Goal: Information Seeking & Learning: Learn about a topic

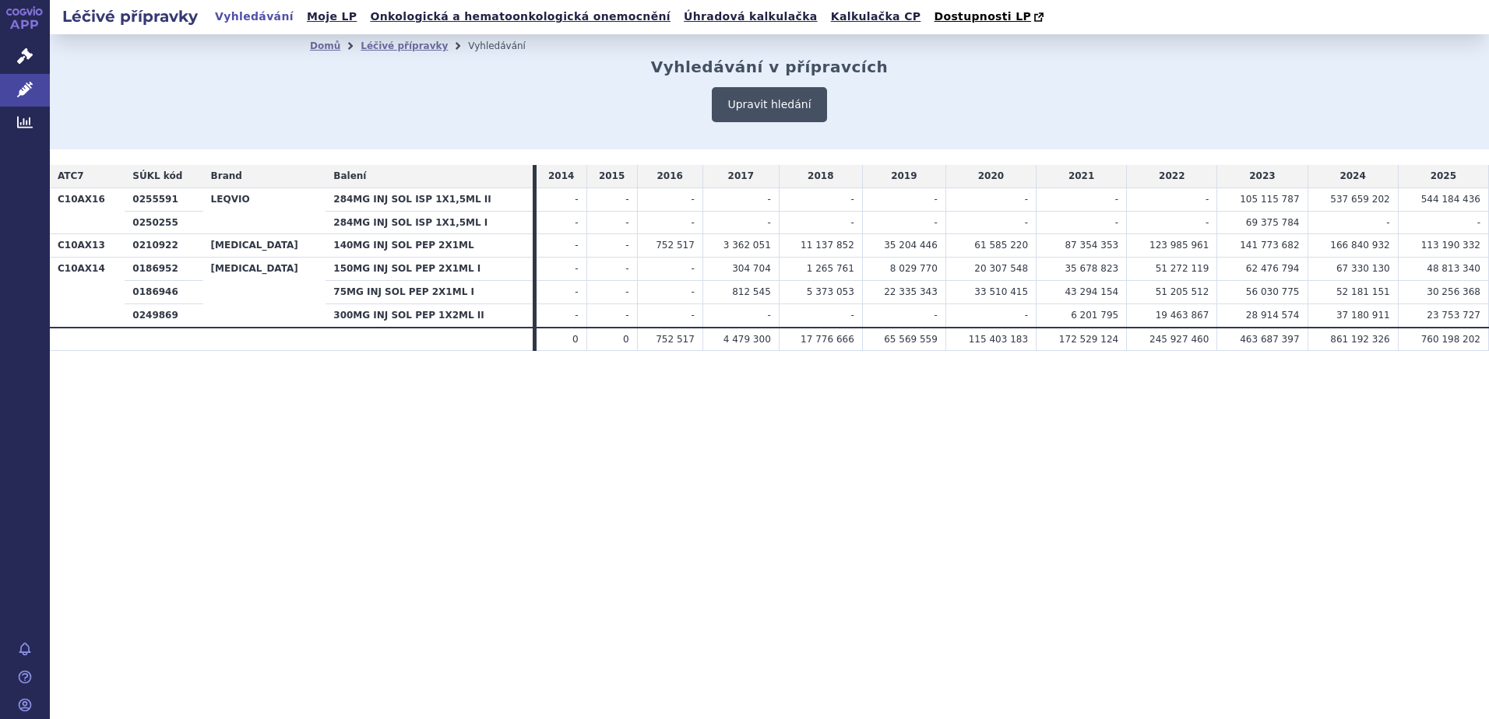
click at [744, 108] on button "Upravit hledání" at bounding box center [769, 104] width 114 height 35
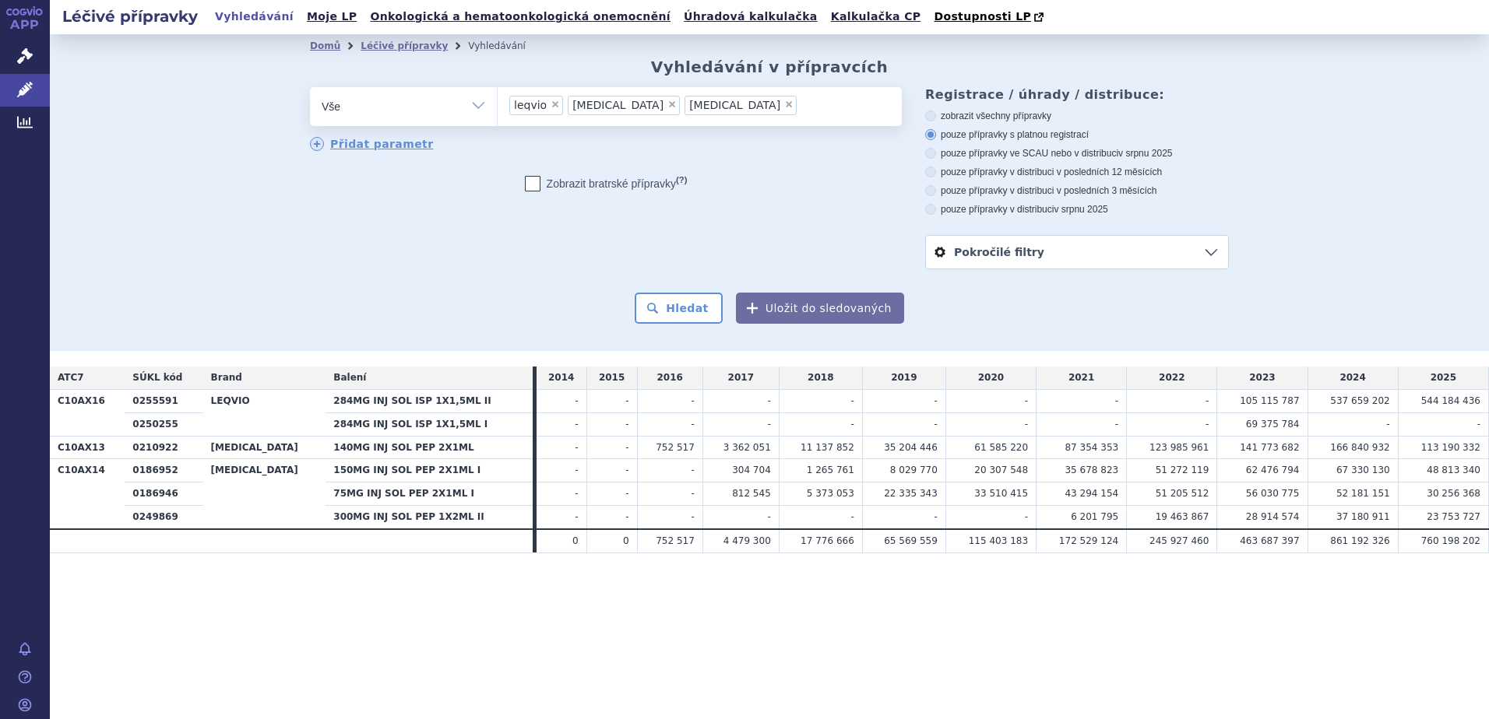
click at [479, 105] on select "Vše Přípravek/SUKL kód MAH VPOIS ATC/Aktivní látka Léková forma Síla" at bounding box center [403, 104] width 187 height 35
click at [1207, 248] on link "Pokročilé filtry" at bounding box center [1077, 252] width 302 height 33
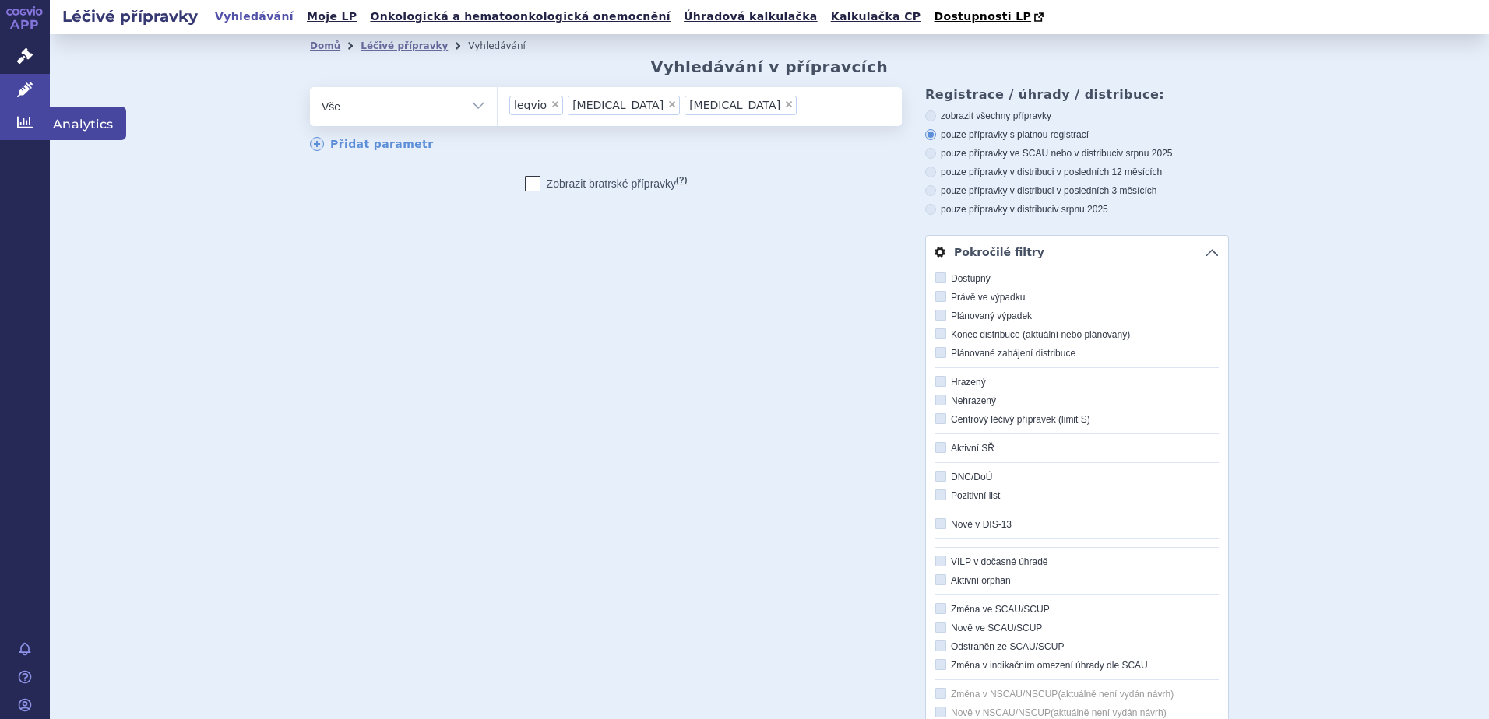
click at [25, 119] on icon at bounding box center [25, 122] width 16 height 16
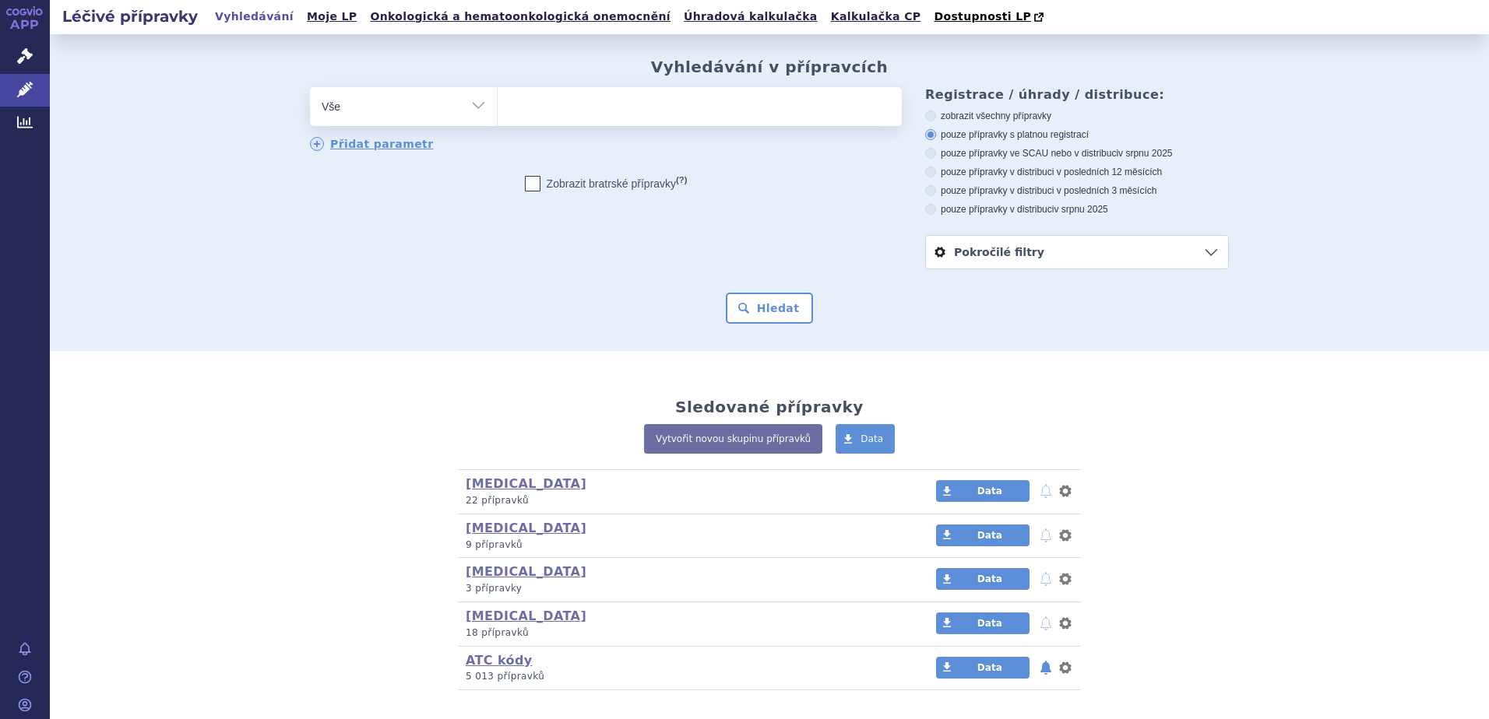
click at [524, 118] on ul at bounding box center [700, 103] width 404 height 33
click at [498, 118] on select at bounding box center [497, 105] width 1 height 39
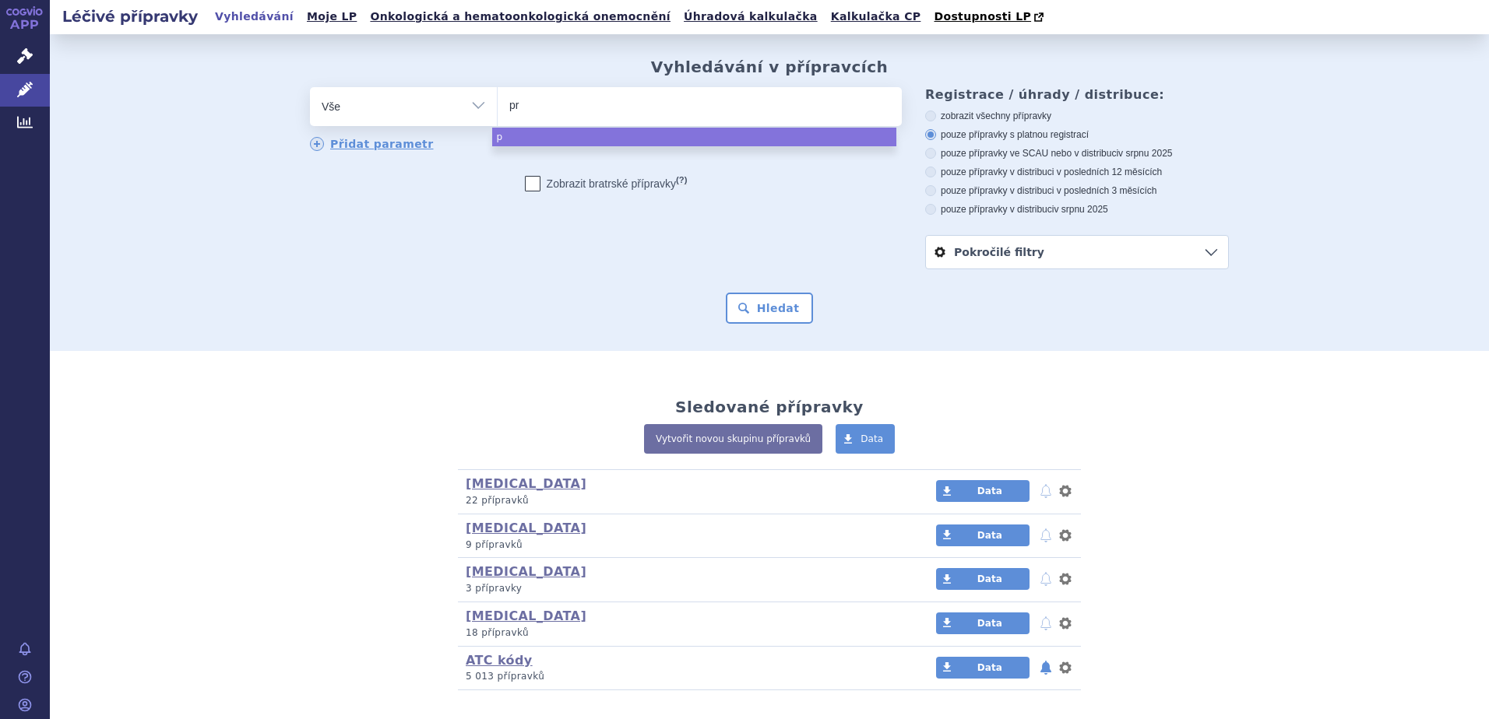
type input "pra"
type input "pral"
type input "praluen"
type input "praluent"
select select "praluent"
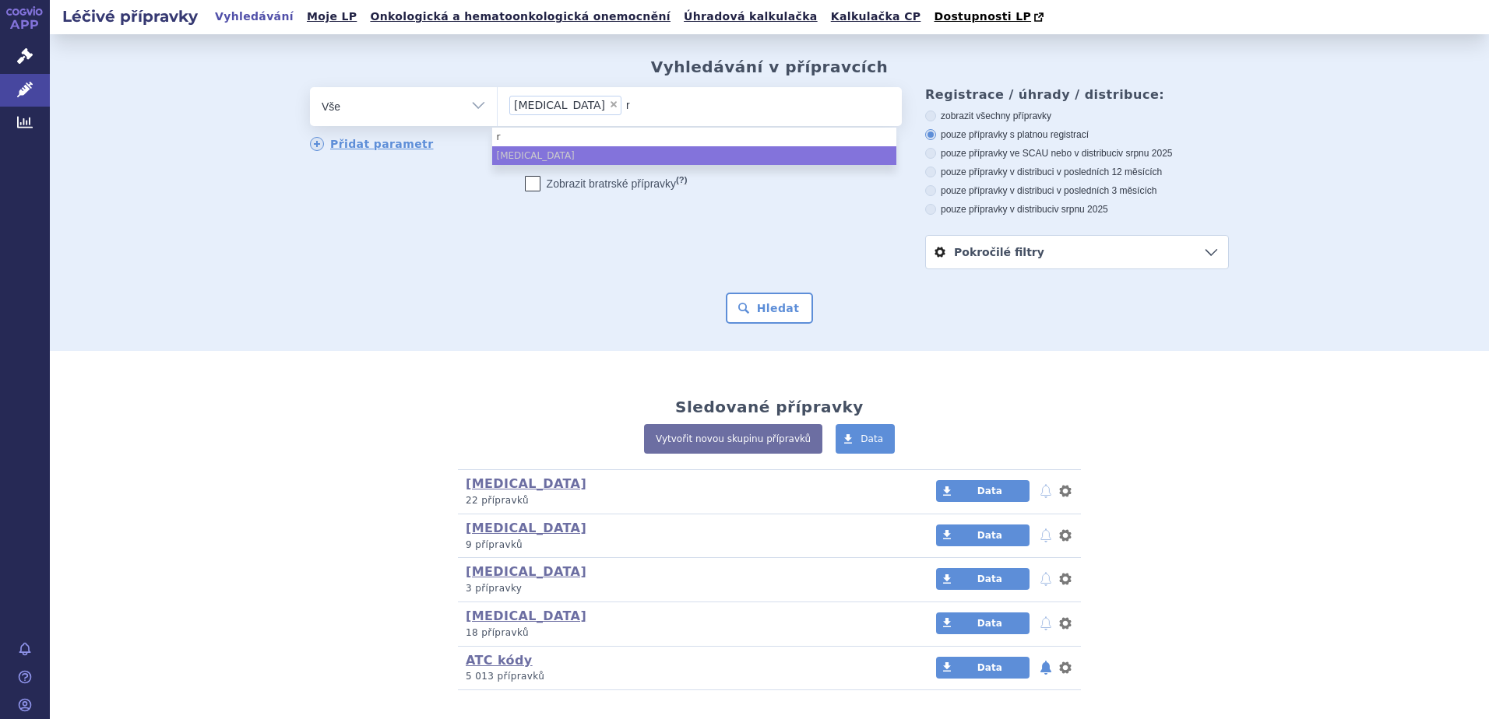
type input "ra"
type input "rapat"
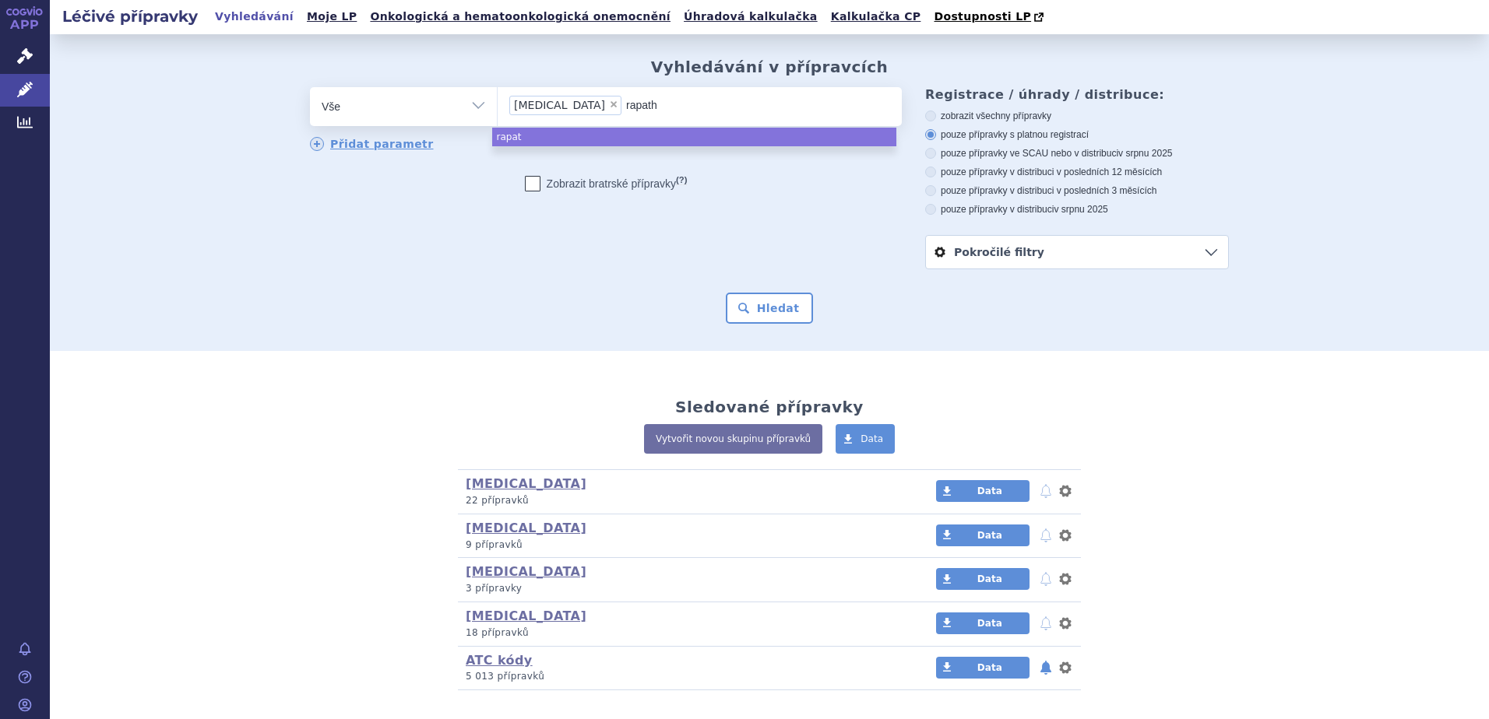
type input "rapatha"
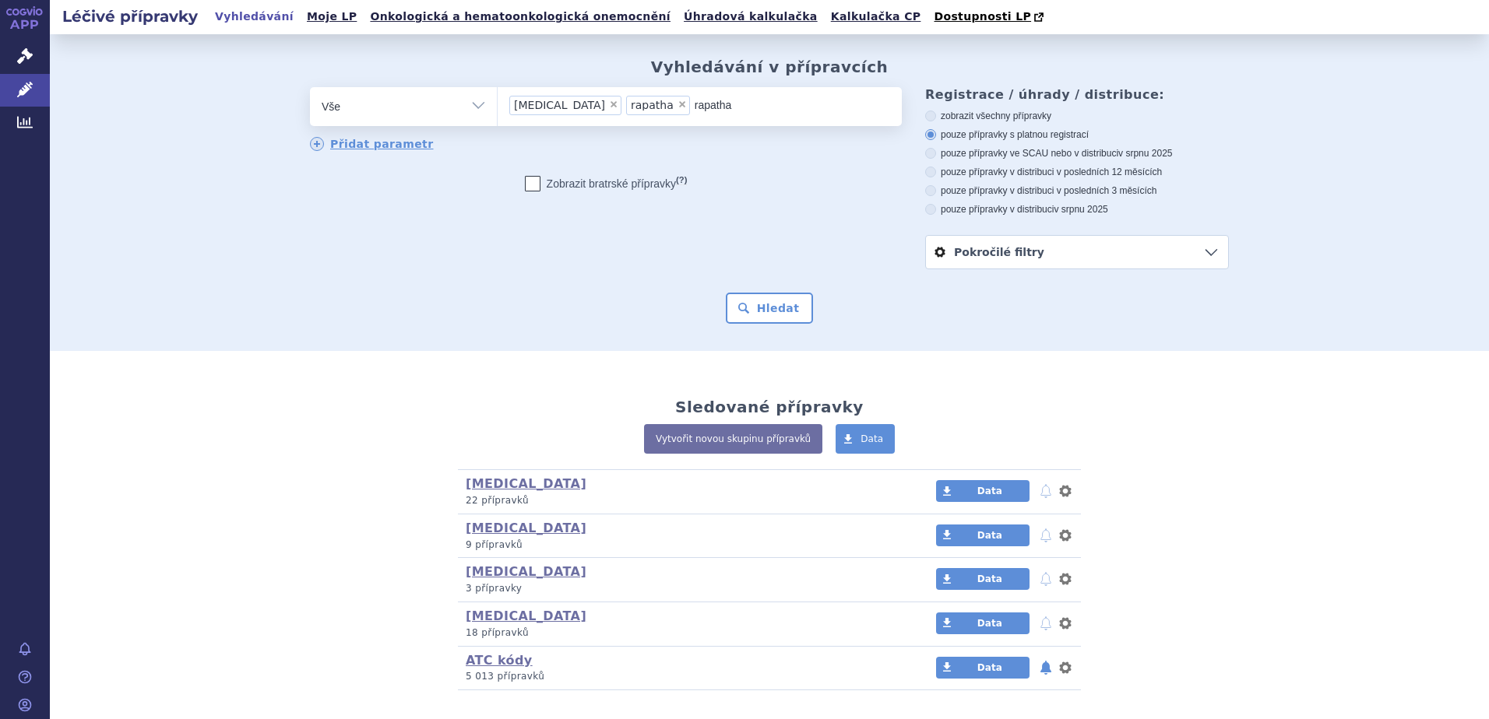
type input "rapath"
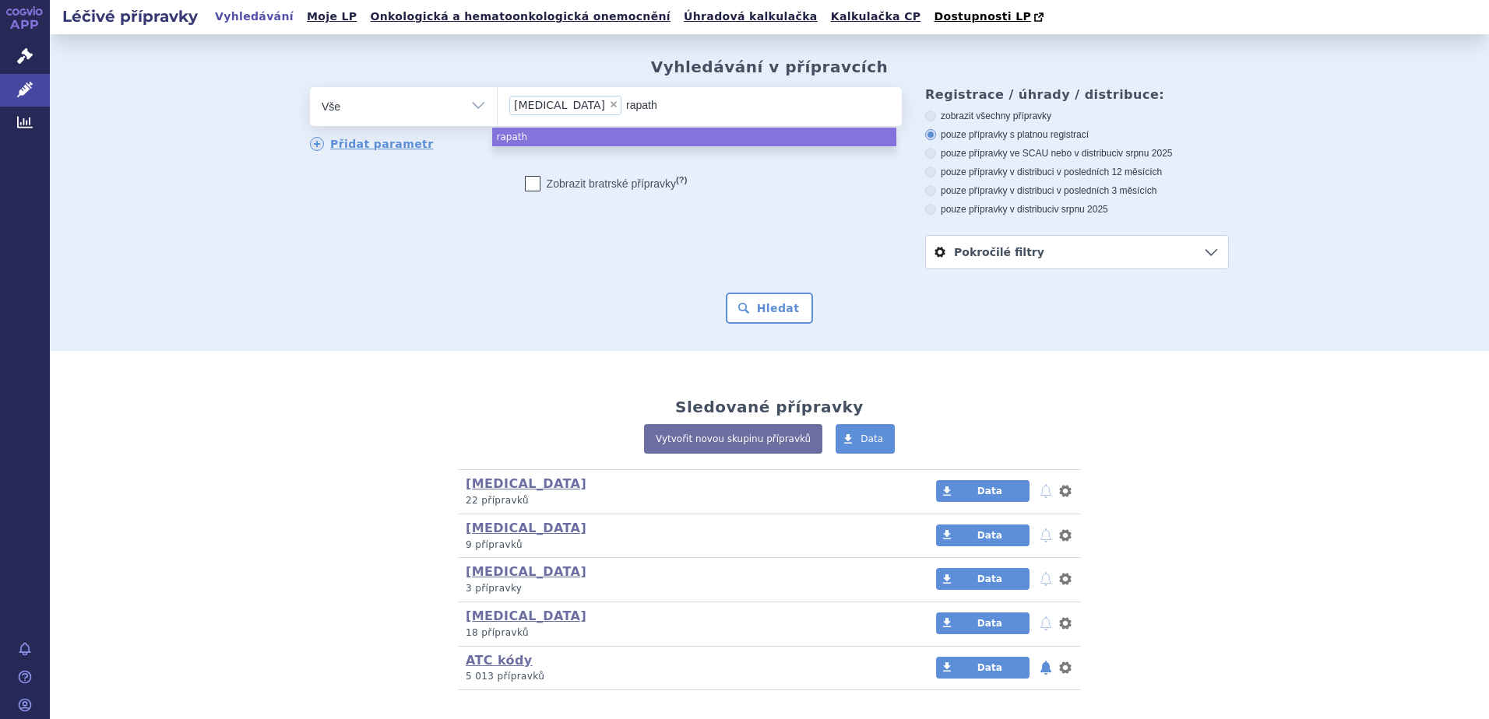
type input "rapat"
type input "rap"
type input "ra"
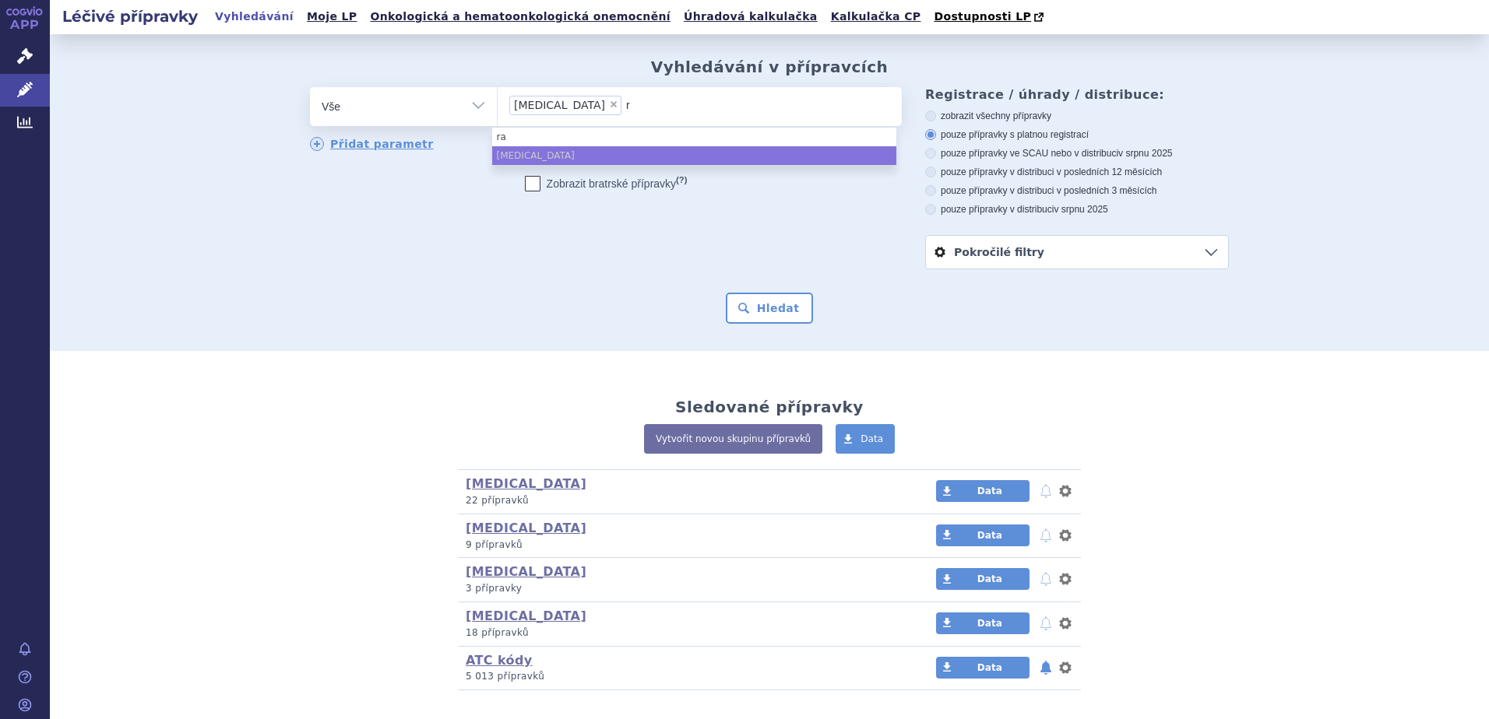
type input "re"
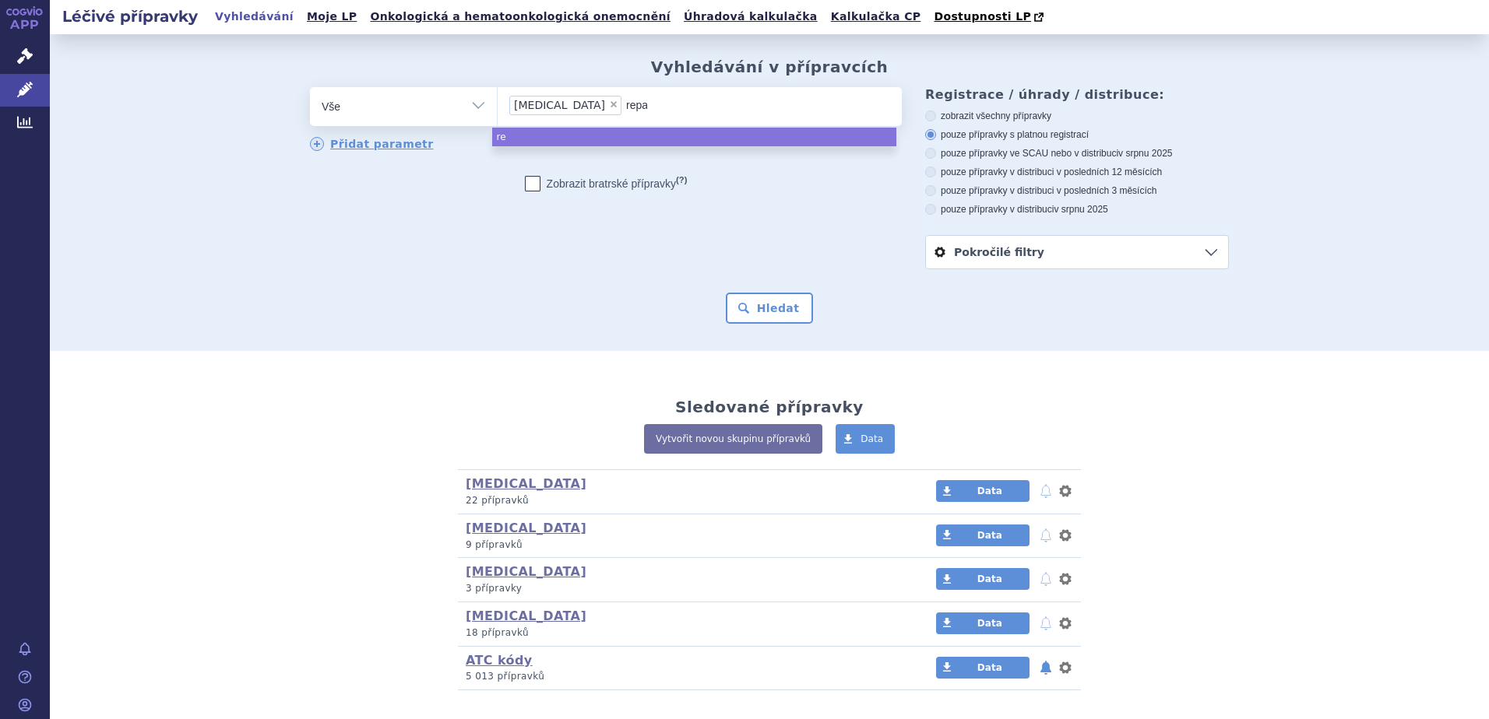
type input "repat"
type input "repatha"
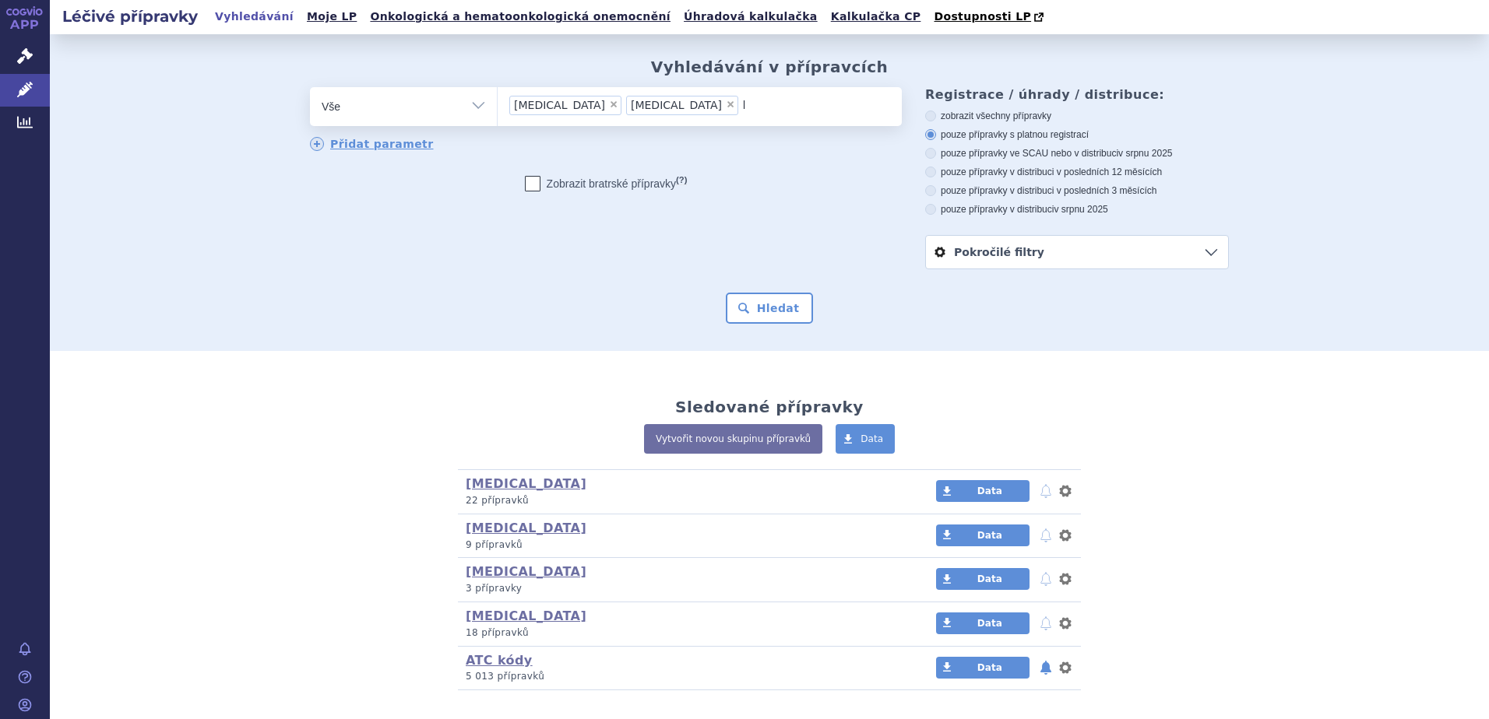
type input "le"
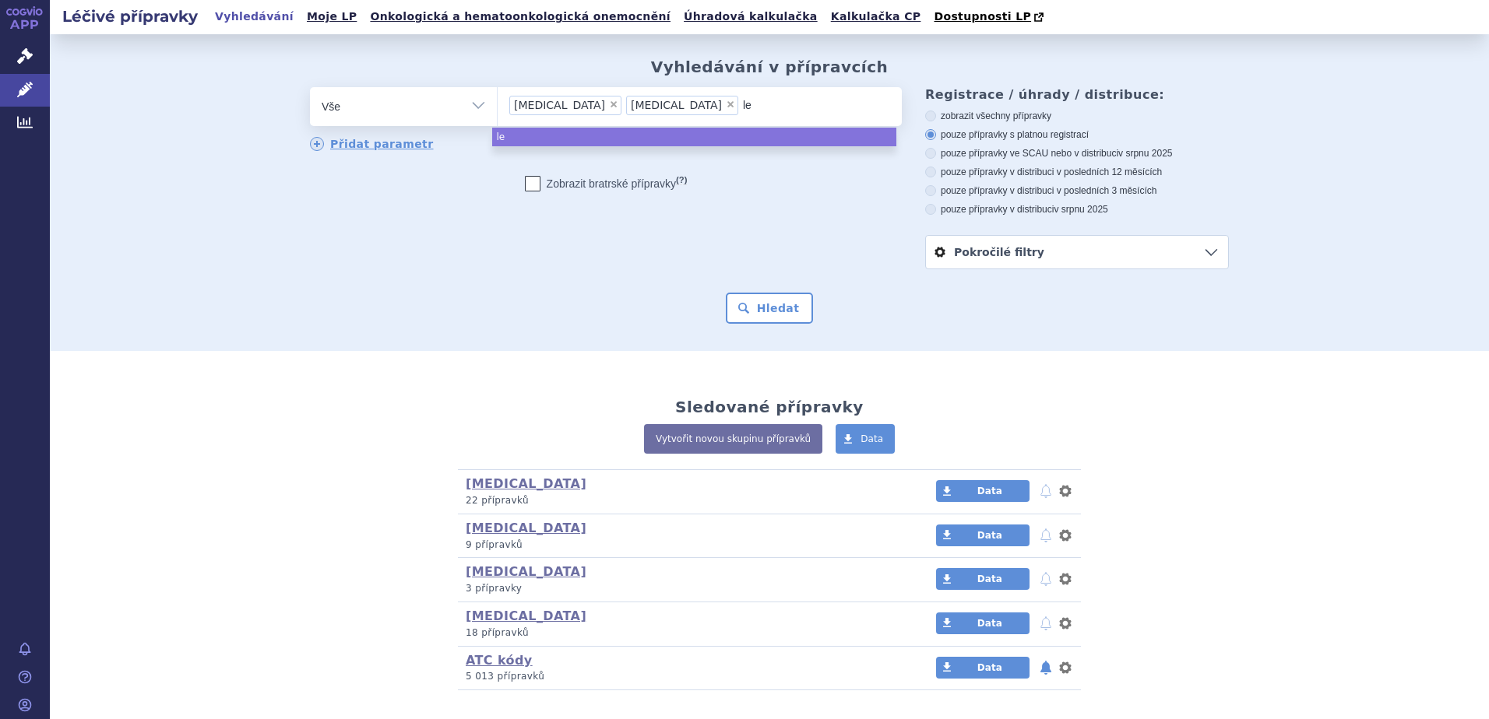
type input "leq"
type input "leqv"
type input "leqvi"
type input "leqvio"
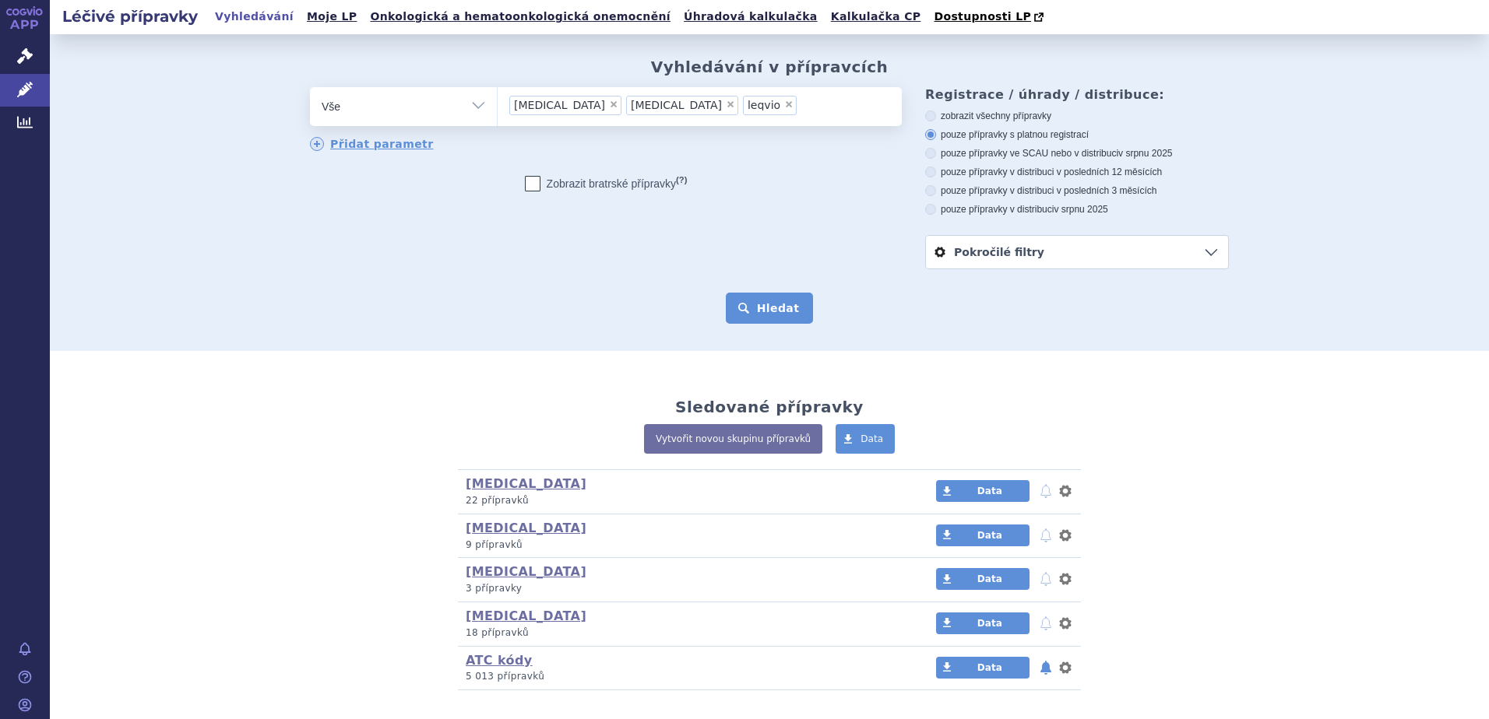
click at [766, 311] on button "Hledat" at bounding box center [770, 308] width 88 height 31
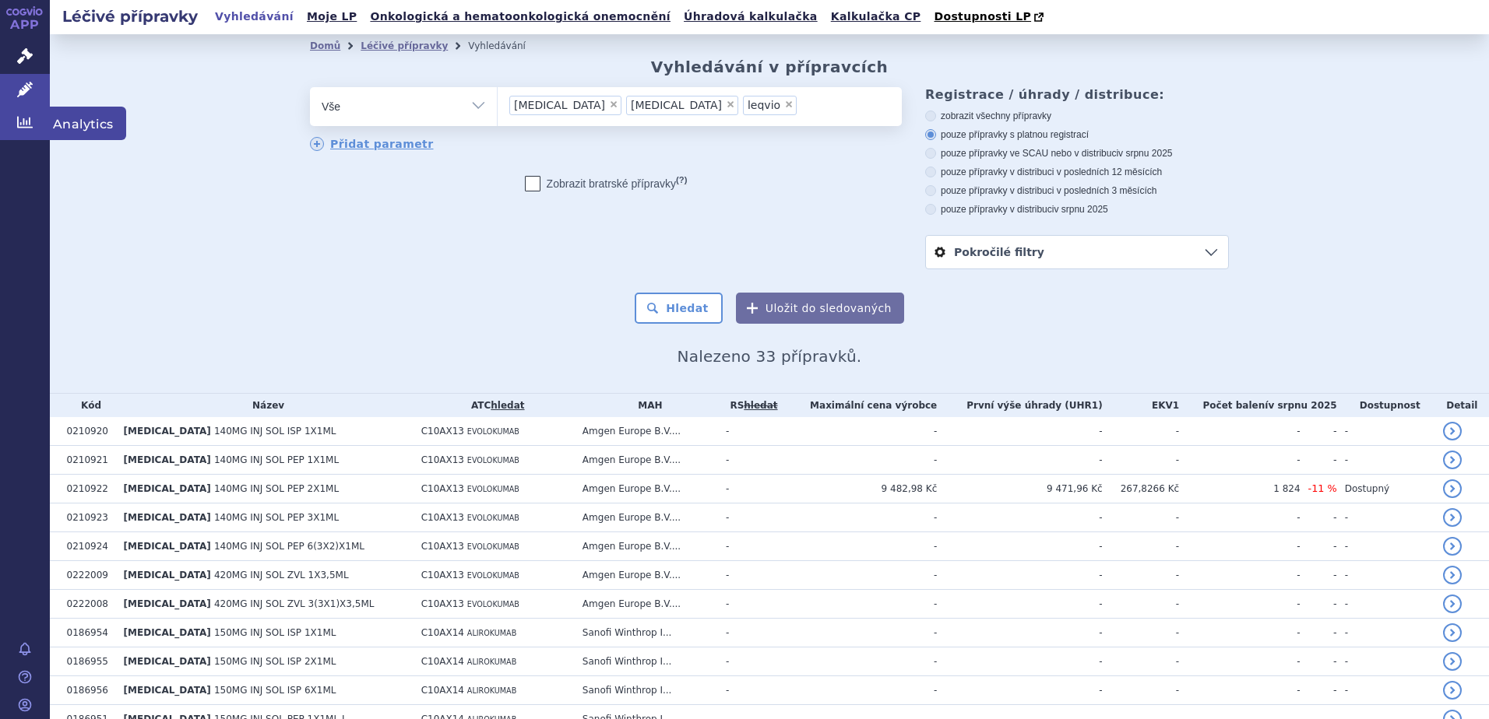
click at [23, 114] on icon at bounding box center [25, 122] width 16 height 16
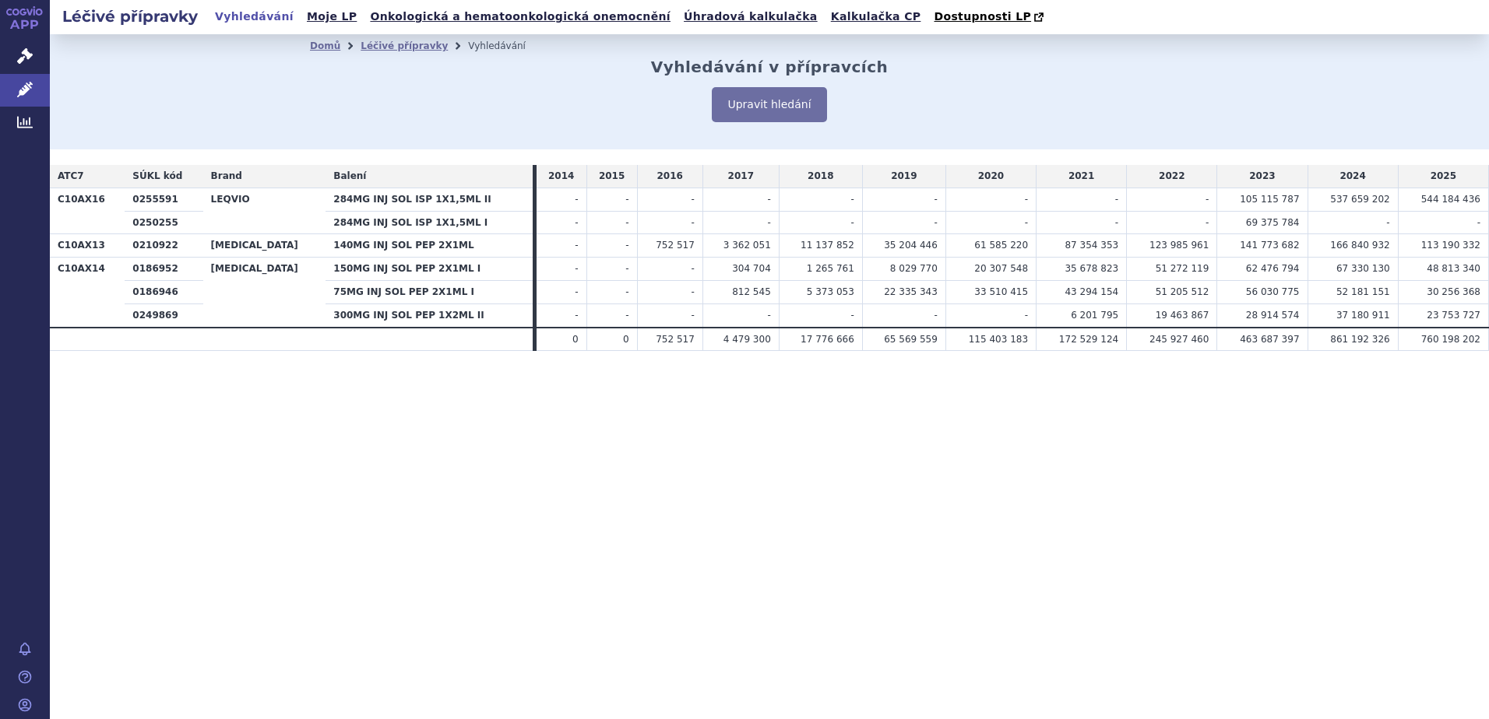
click at [676, 223] on td "-" at bounding box center [669, 222] width 65 height 23
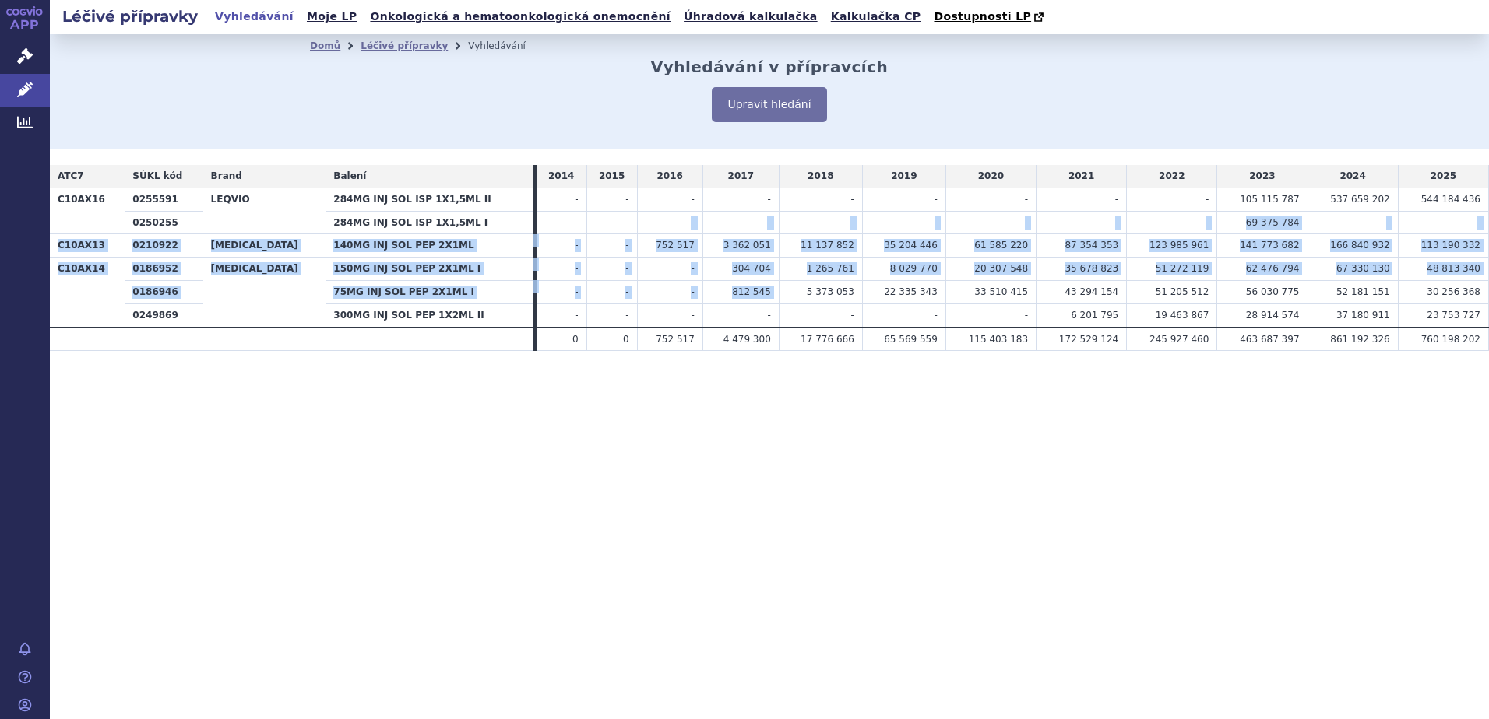
drag, startPoint x: 620, startPoint y: 212, endPoint x: 771, endPoint y: 289, distance: 169.6
click at [771, 289] on tbody "C10AX16 0255591 LEQVIO 284MG INJ SOL ISP 1X1,5ML II - - - - - - - - -" at bounding box center [769, 257] width 1439 height 139
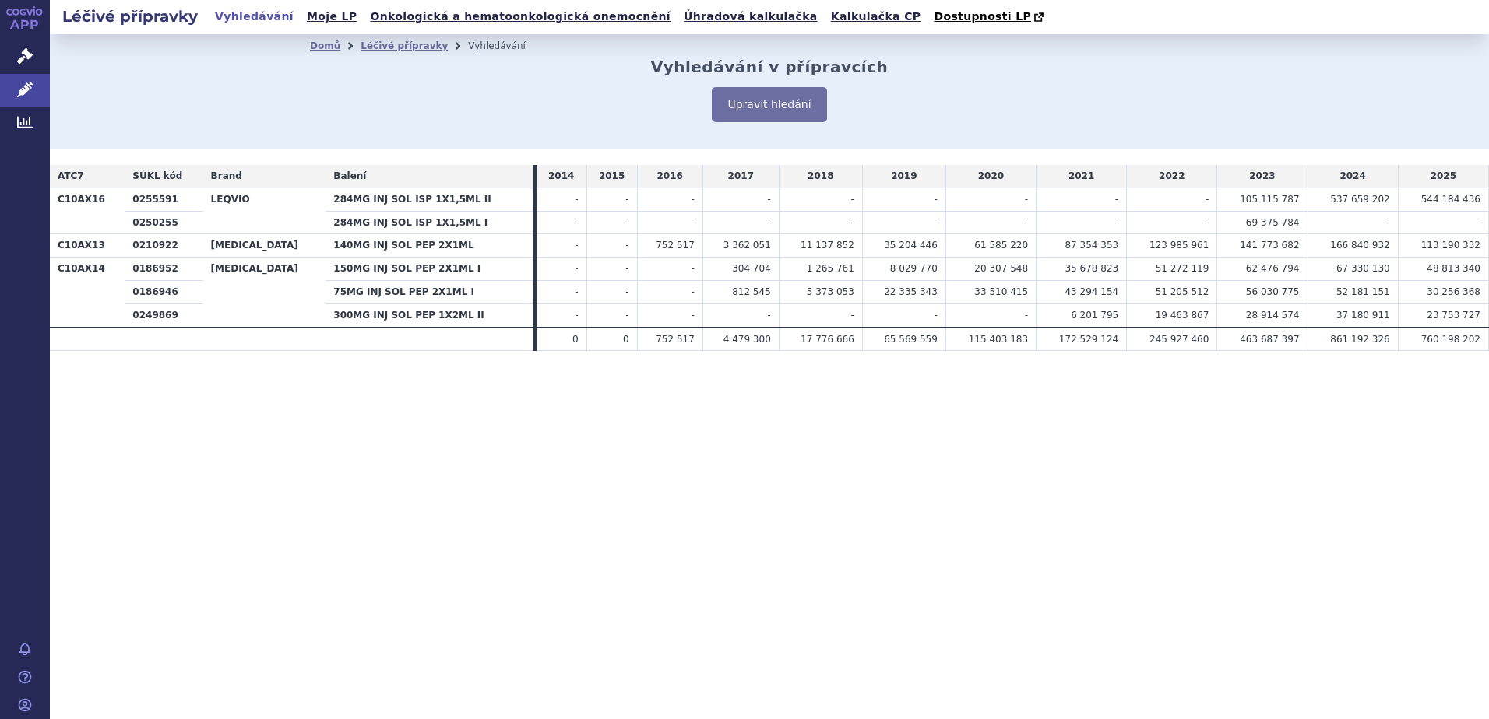
drag, startPoint x: 771, startPoint y: 289, endPoint x: 723, endPoint y: 313, distance: 54.0
click at [723, 313] on td "-" at bounding box center [740, 315] width 76 height 23
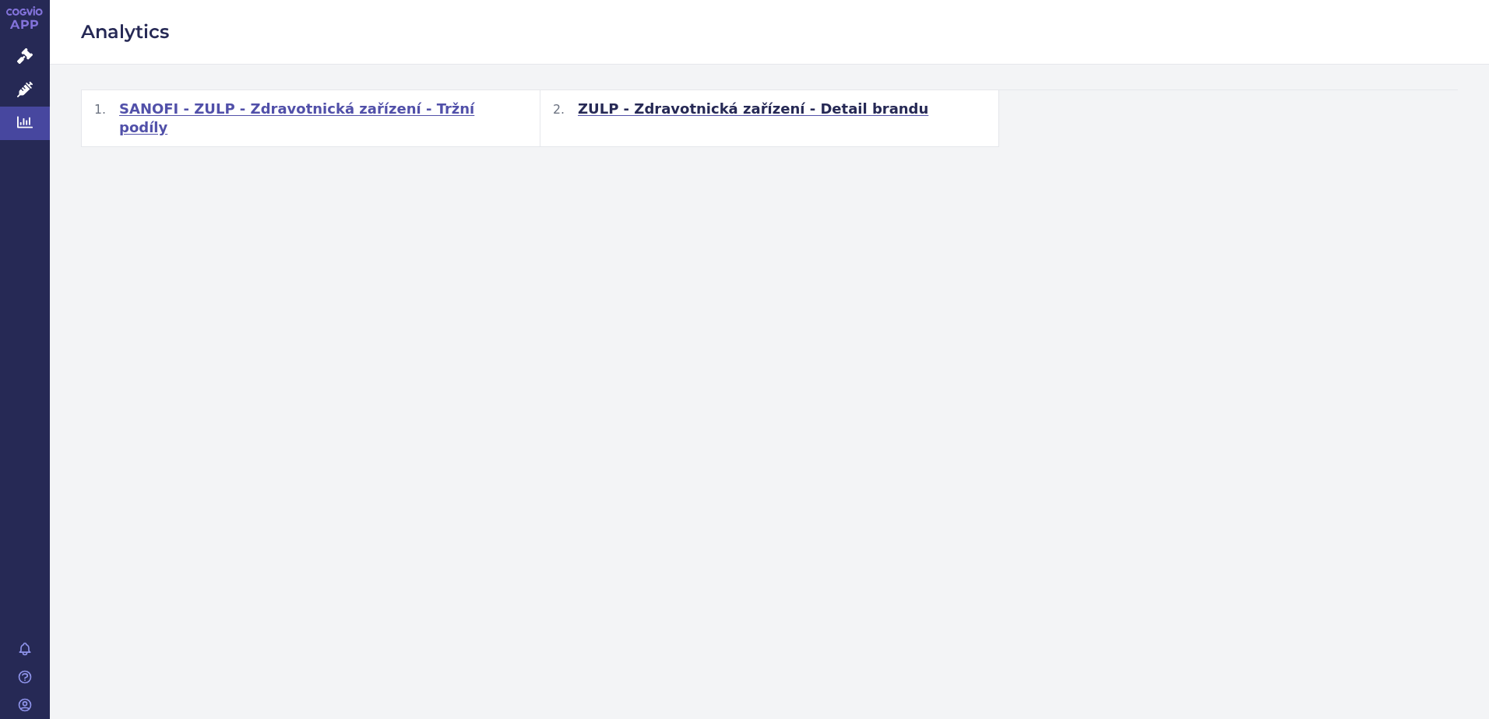
click at [261, 97] on h2 "SANOFI - ZULP - Zdravotnická zařízení - Tržní podíly" at bounding box center [311, 118] width 458 height 56
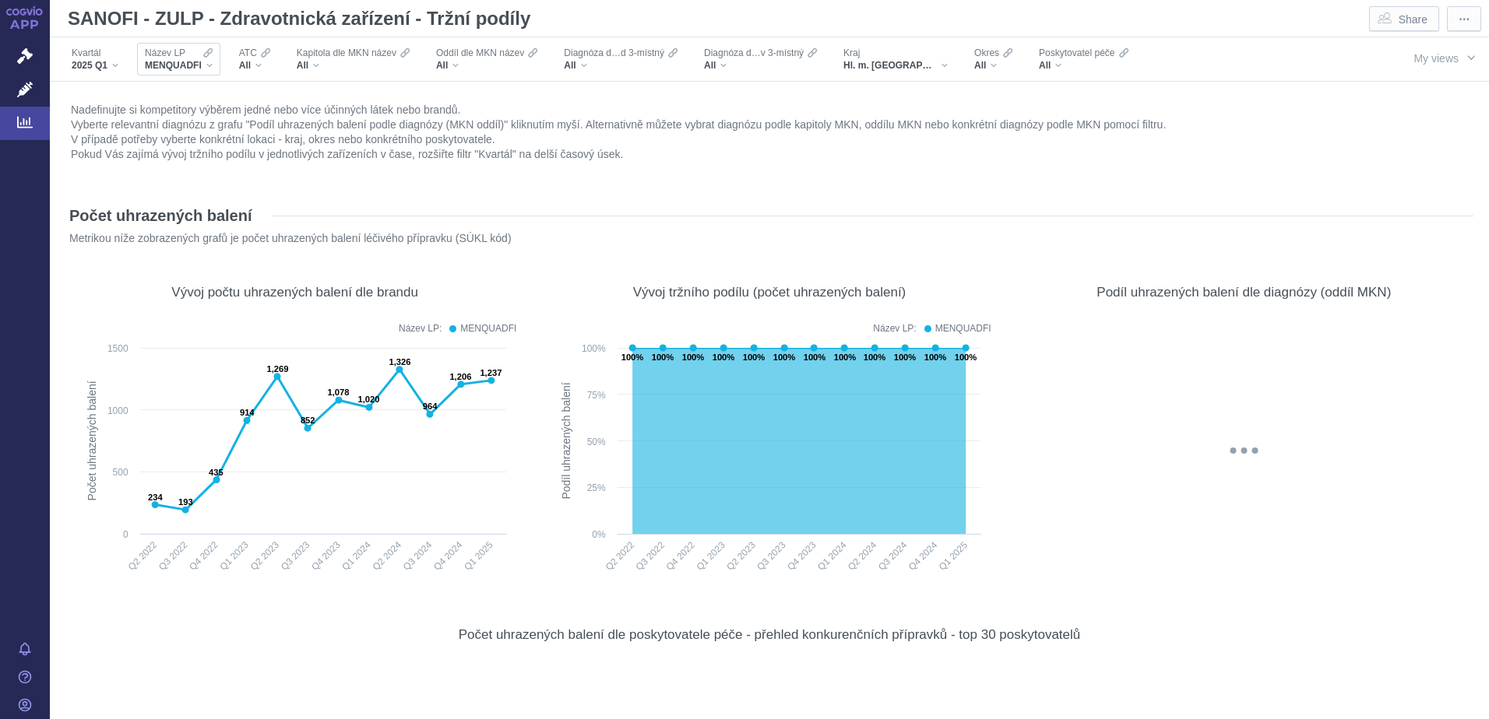
click at [213, 67] on div "Název LP MENQUADFI" at bounding box center [178, 59] width 83 height 33
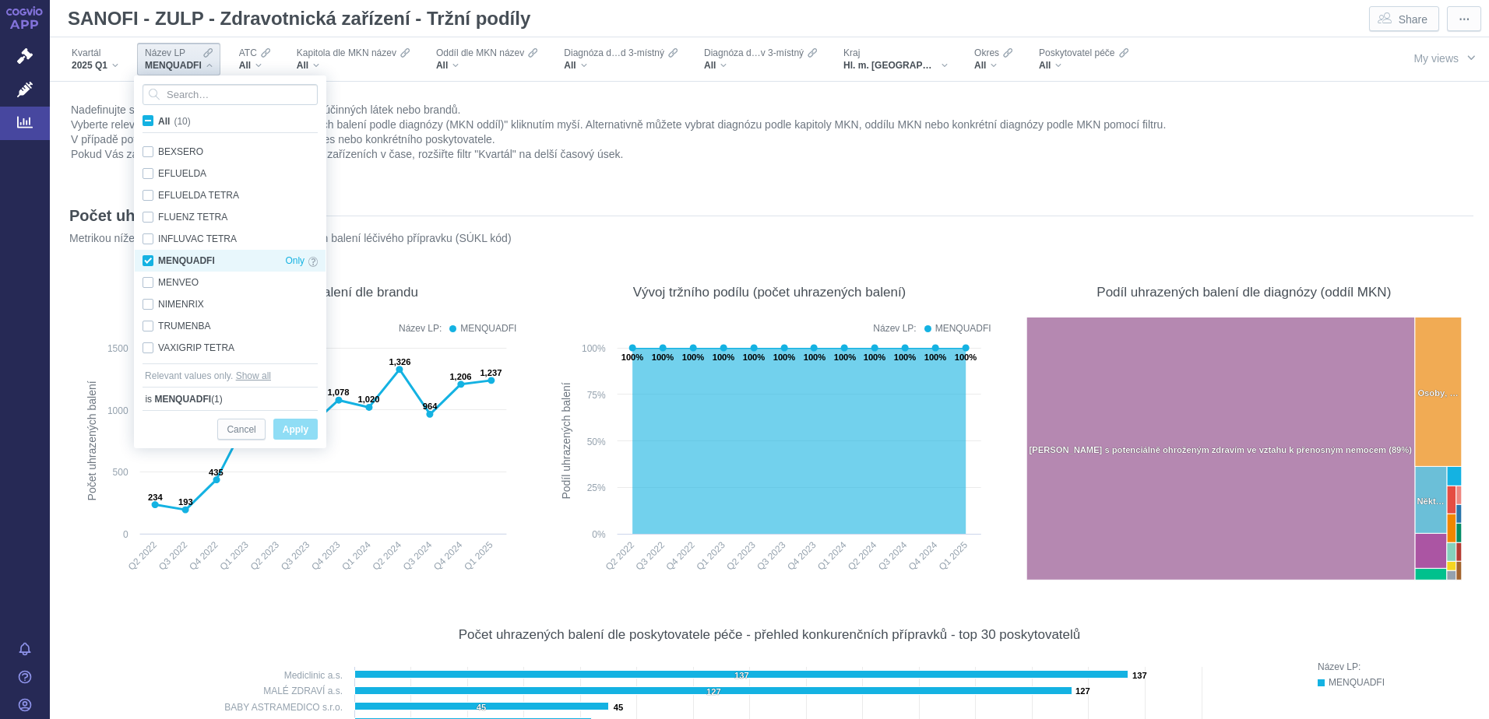
click at [148, 260] on div "MENQUADFI Only" at bounding box center [230, 261] width 191 height 22
checkbox input "false"
click at [114, 68] on div "2025 Q1" at bounding box center [95, 65] width 47 height 12
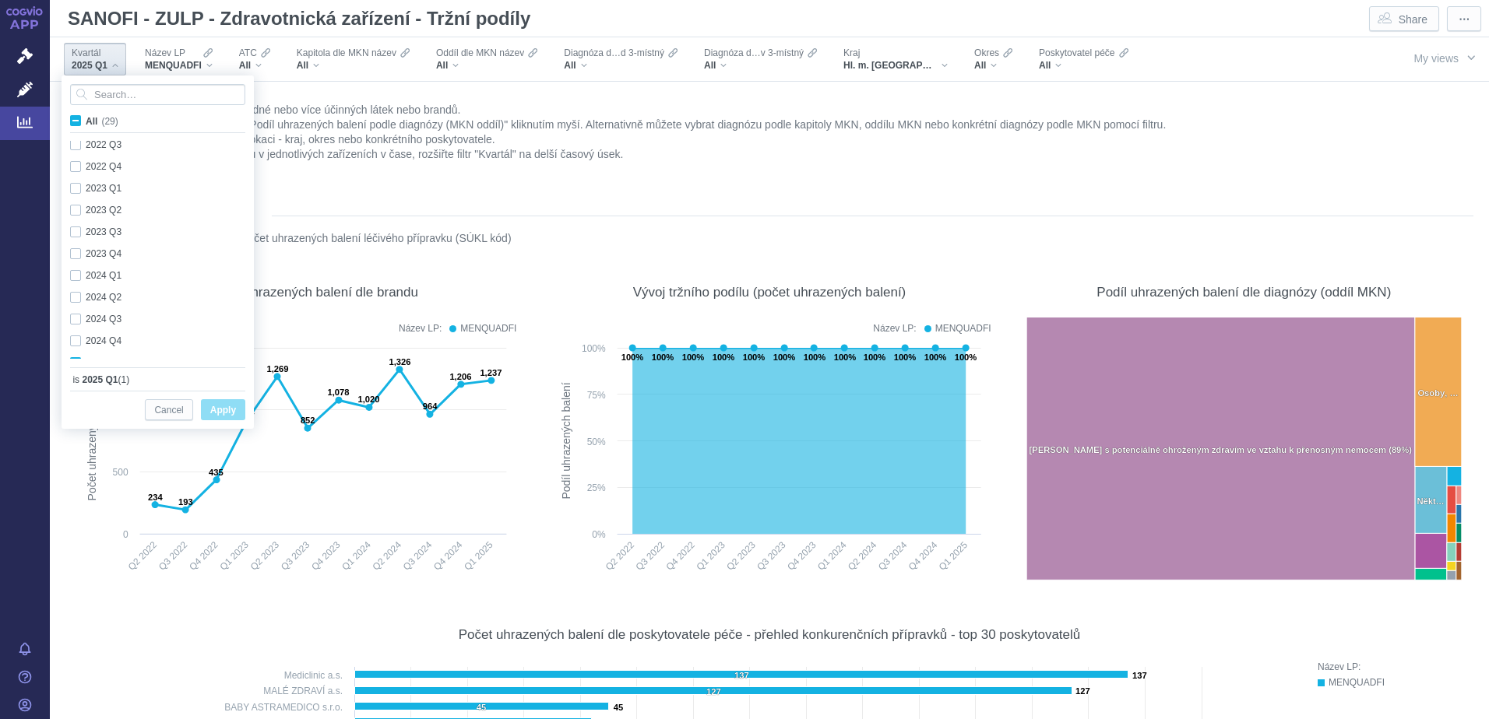
scroll to position [414, 0]
click at [75, 325] on div "2024 Q4 Only" at bounding box center [159, 326] width 195 height 22
checkbox input "true"
click at [204, 69] on div "MENQUADFI" at bounding box center [179, 65] width 68 height 12
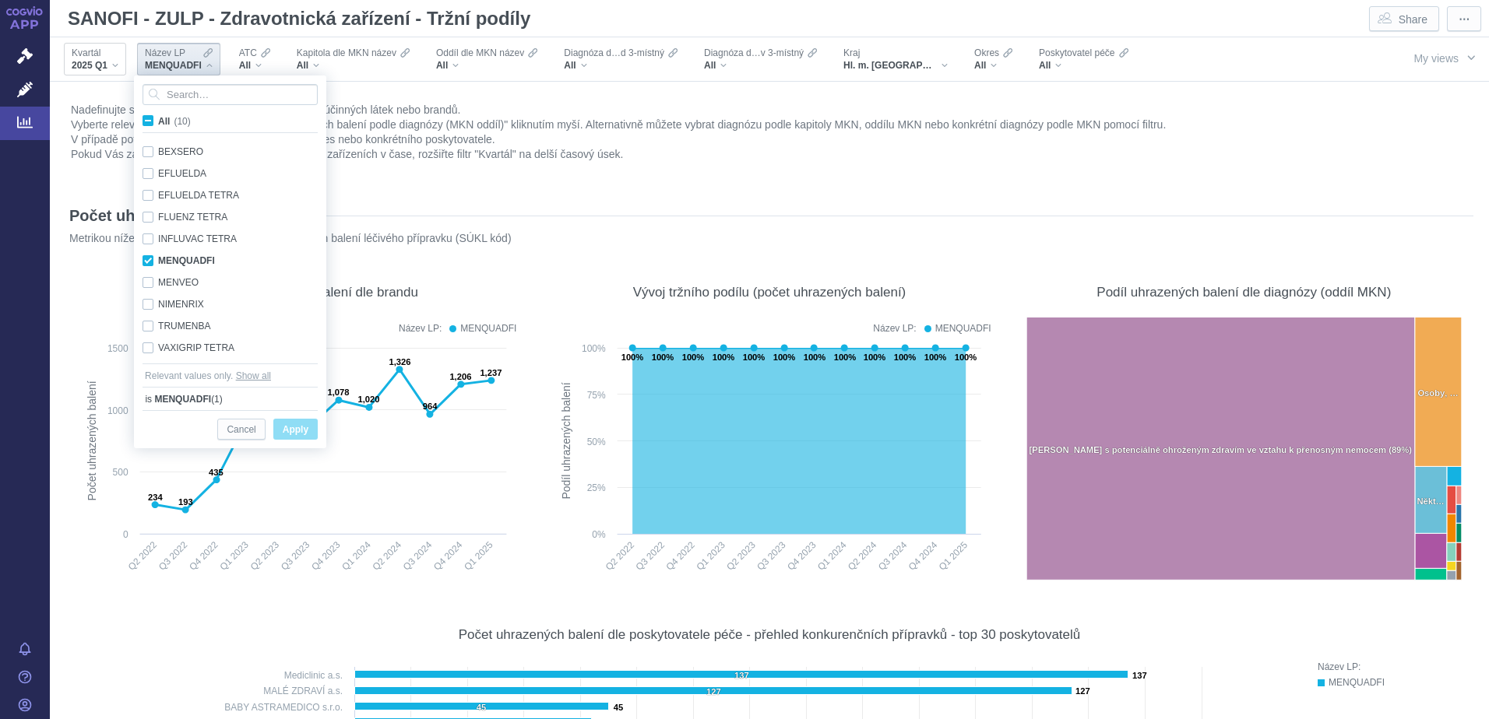
click at [110, 69] on div "2025 Q1" at bounding box center [95, 65] width 47 height 12
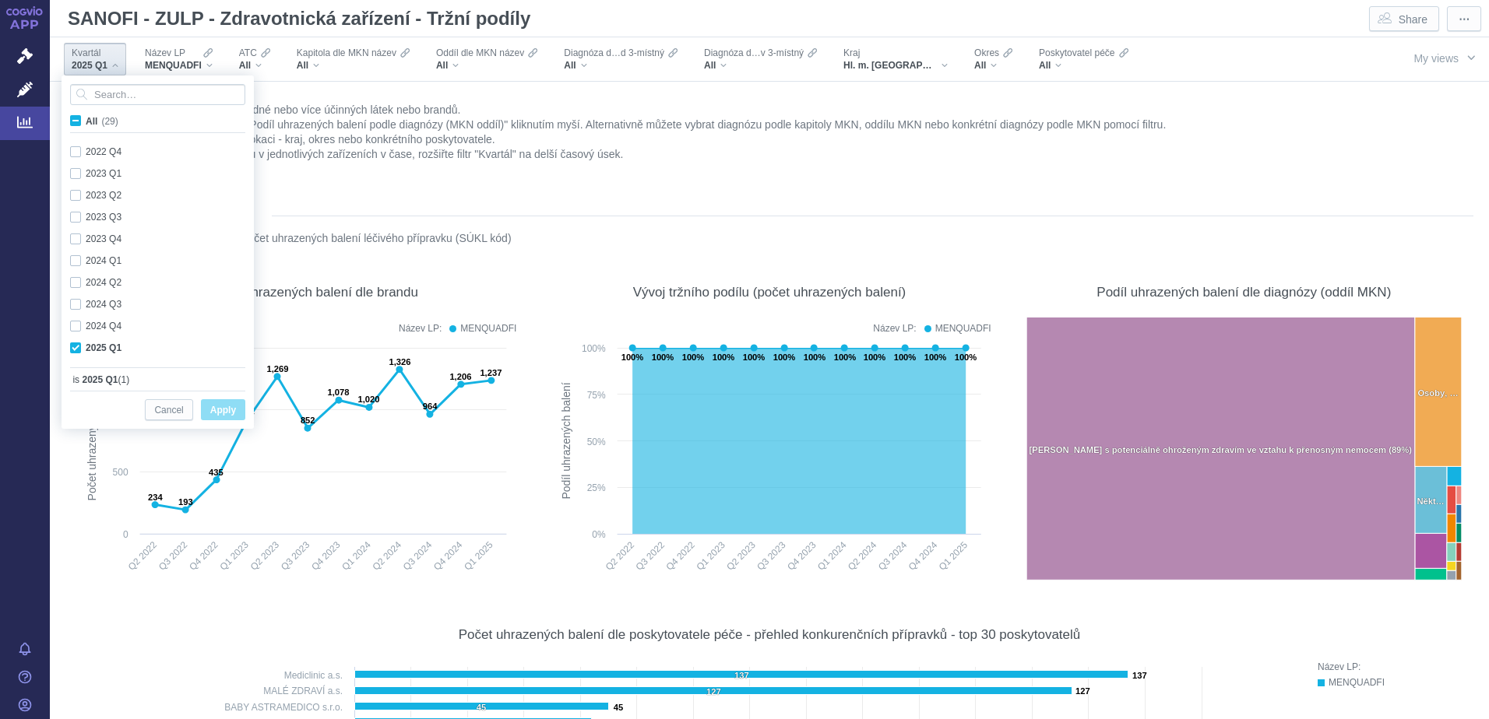
click at [48, 254] on div "APP Správní řízení Léčivé přípravky Analytics Notifikace Nápověda Martin Ráček" at bounding box center [25, 359] width 50 height 719
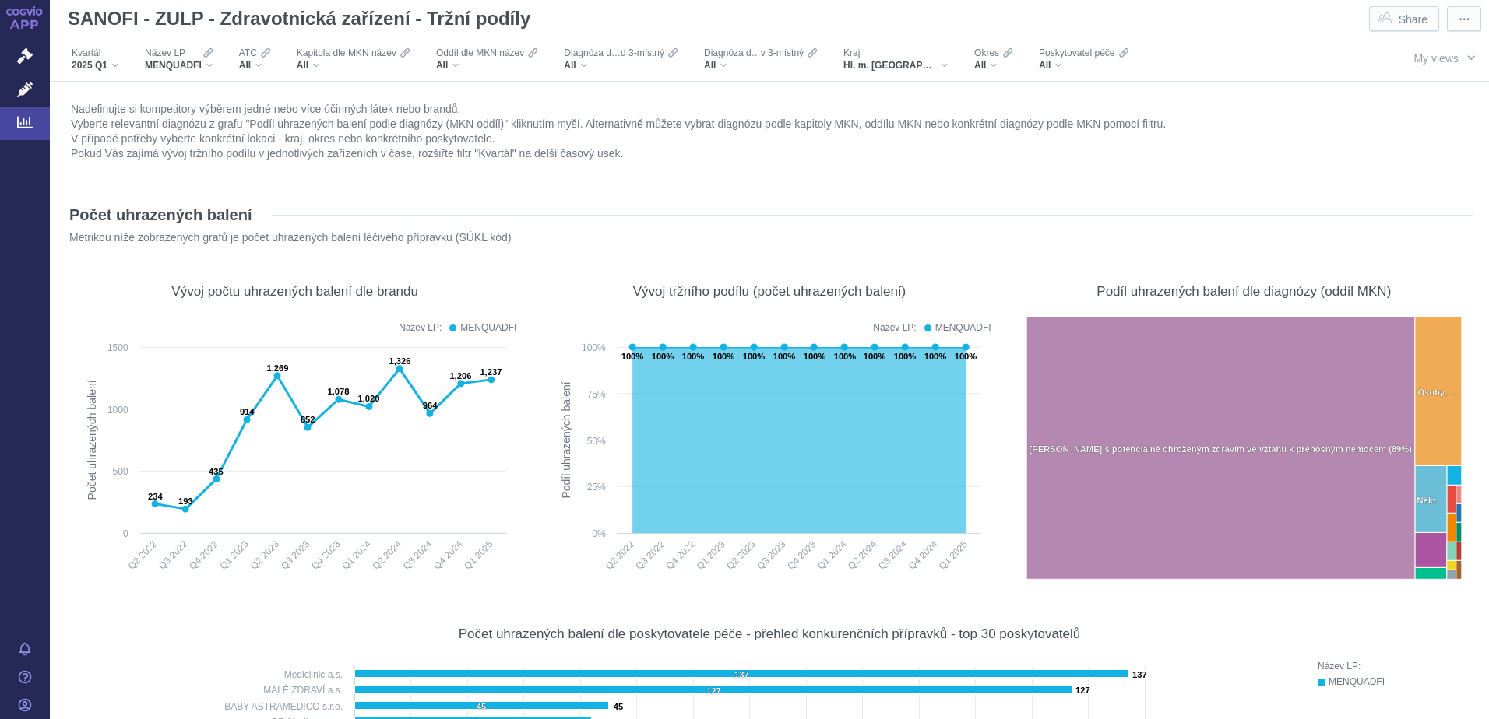
scroll to position [0, 0]
click at [1458, 14] on span "⋯" at bounding box center [1463, 20] width 11 height 16
click at [1458, 15] on span "⋯" at bounding box center [1463, 20] width 11 height 16
click at [36, 122] on link "Analytics" at bounding box center [25, 123] width 50 height 33
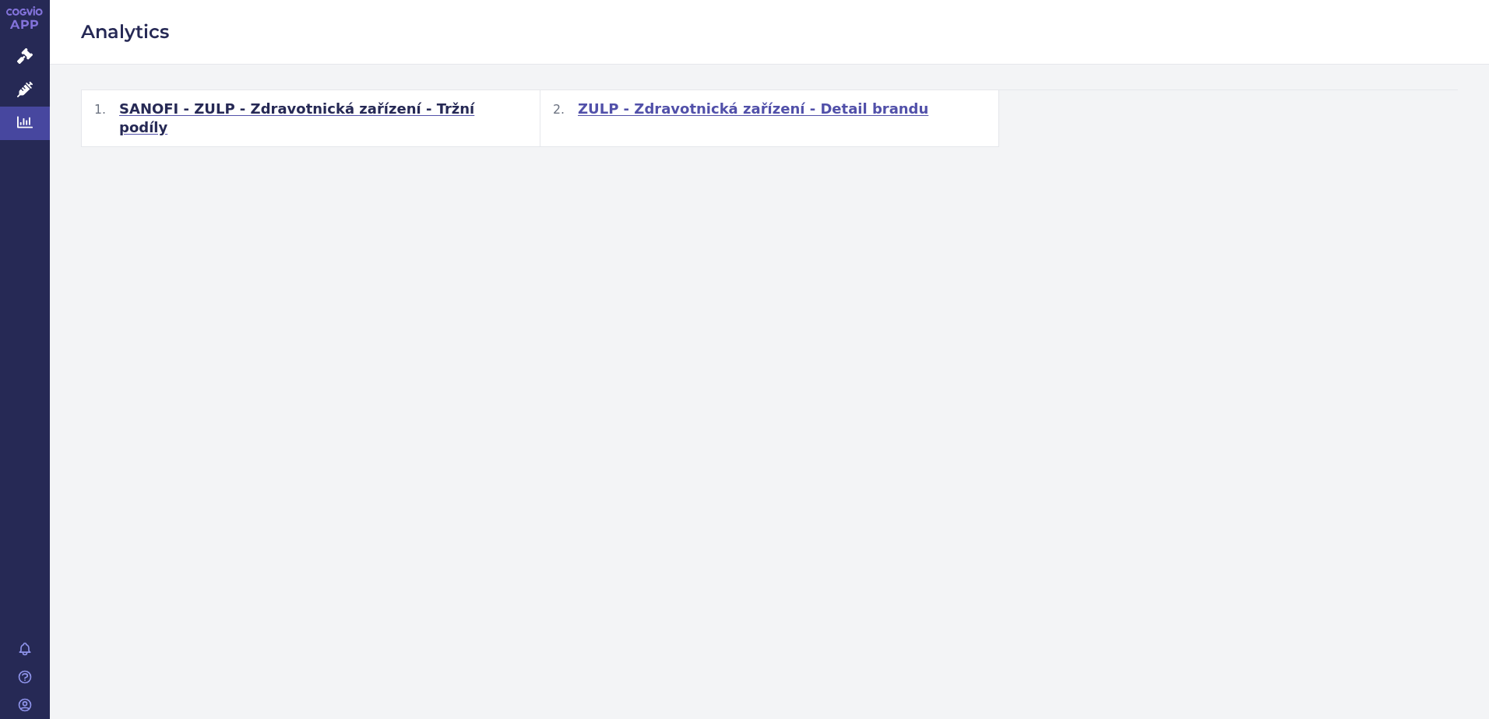
click at [678, 108] on span "ZULP - Zdravotnická zařízení - Detail brandu" at bounding box center [753, 109] width 350 height 19
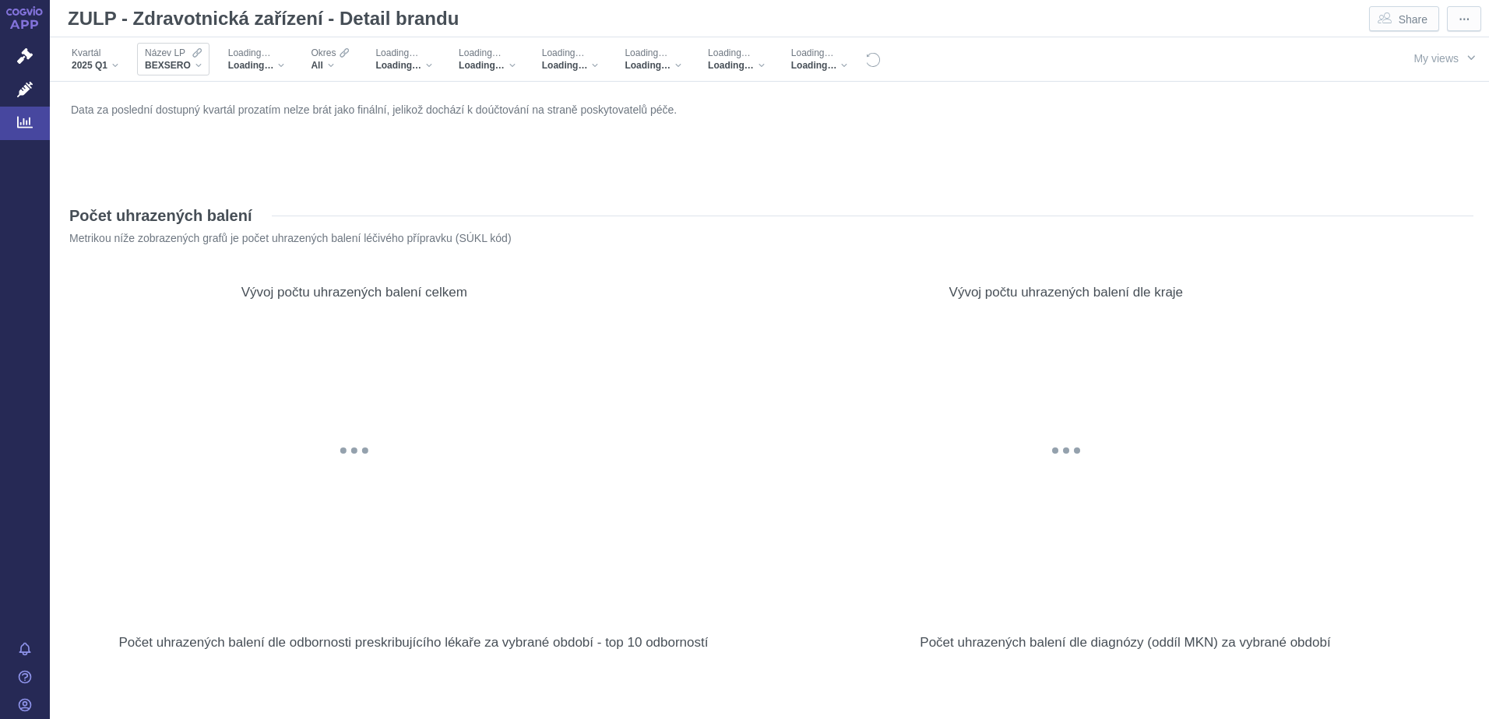
click at [197, 71] on div "BEXSERO" at bounding box center [173, 65] width 57 height 12
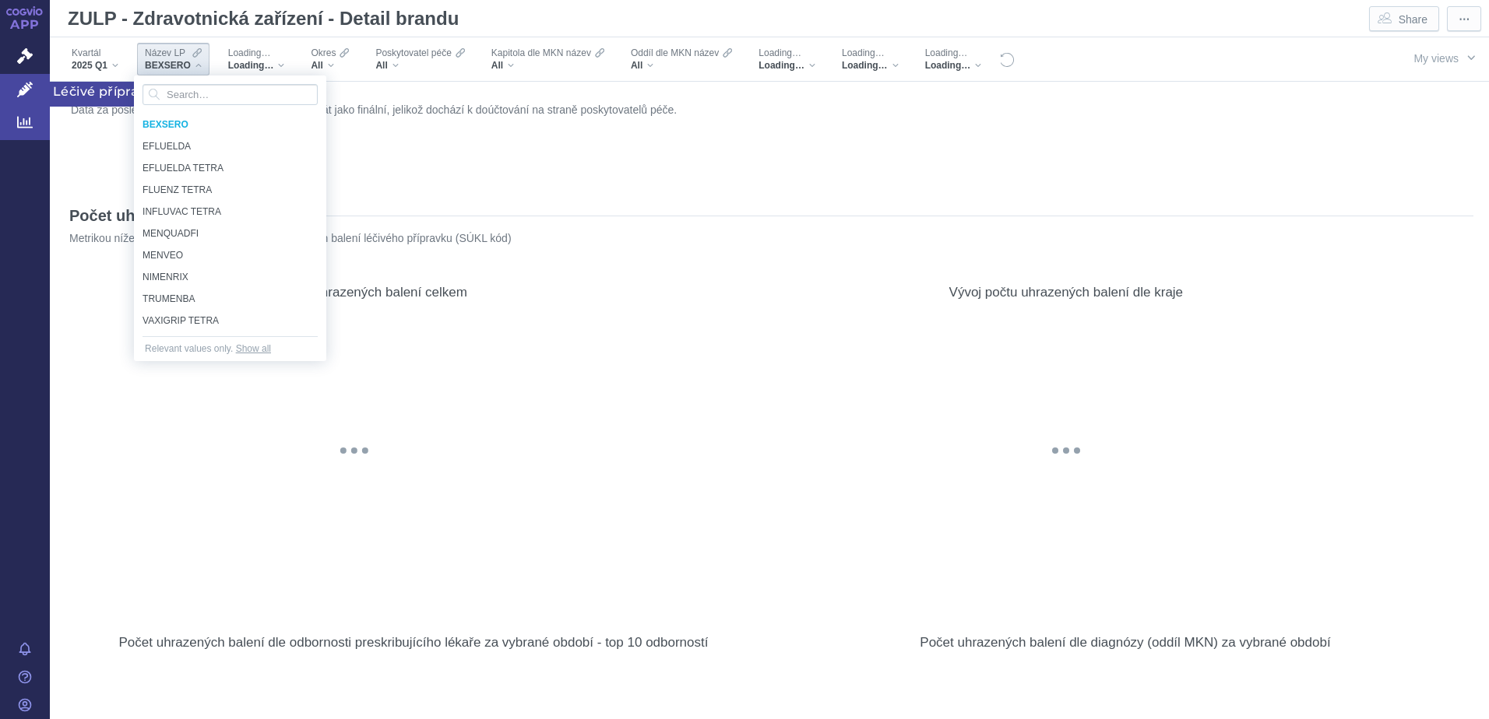
click at [25, 100] on link "Léčivé přípravky" at bounding box center [25, 90] width 50 height 33
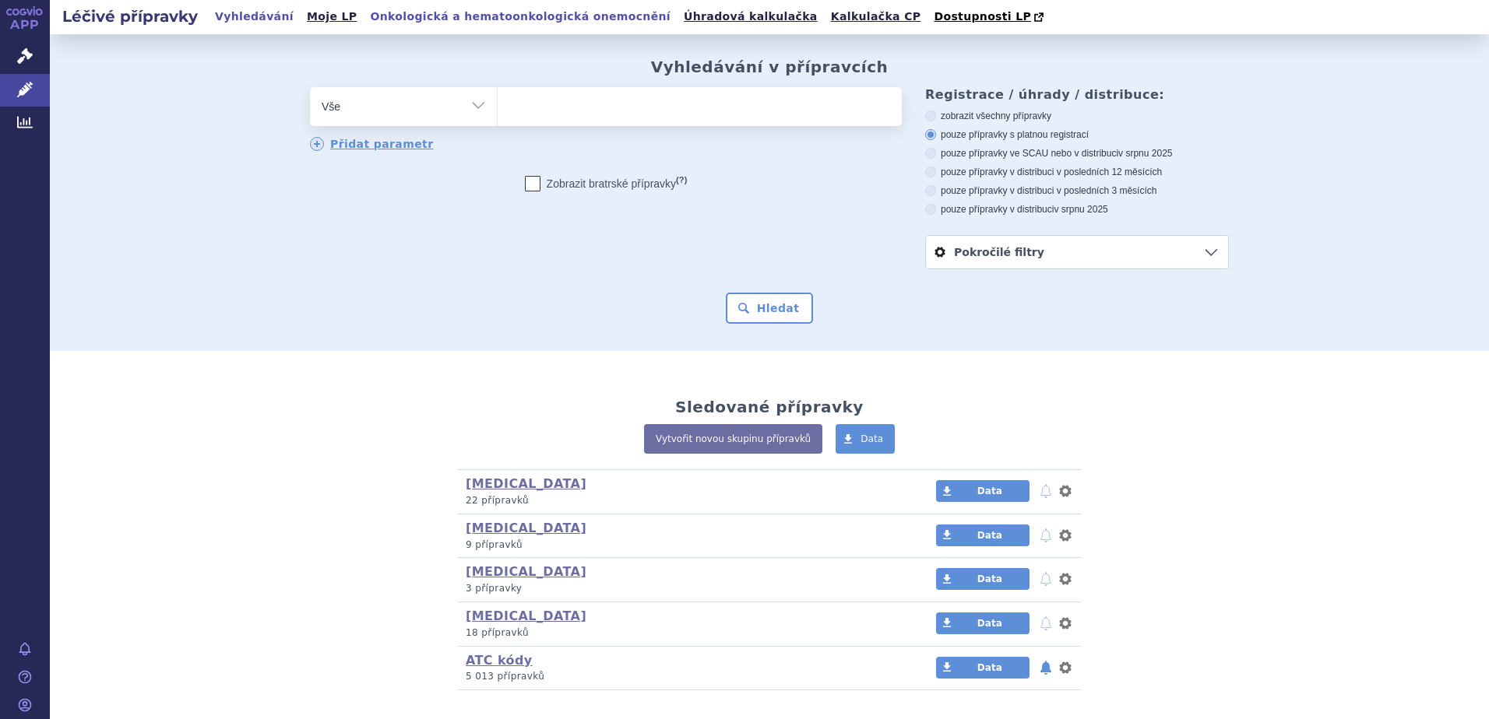
click at [370, 22] on link "Onkologická a hematoonkologická onemocnění" at bounding box center [520, 16] width 310 height 21
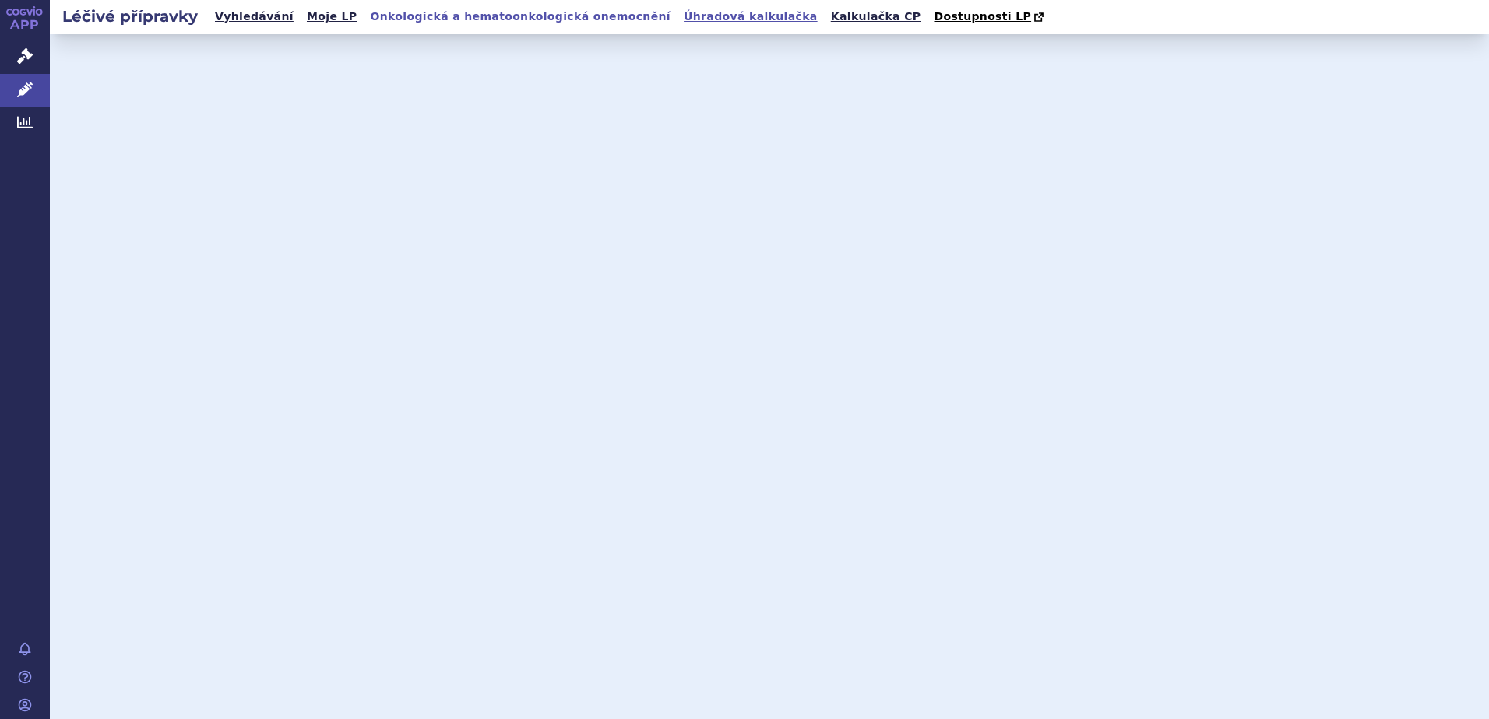
click at [679, 19] on link "Úhradová kalkulačka" at bounding box center [750, 16] width 143 height 21
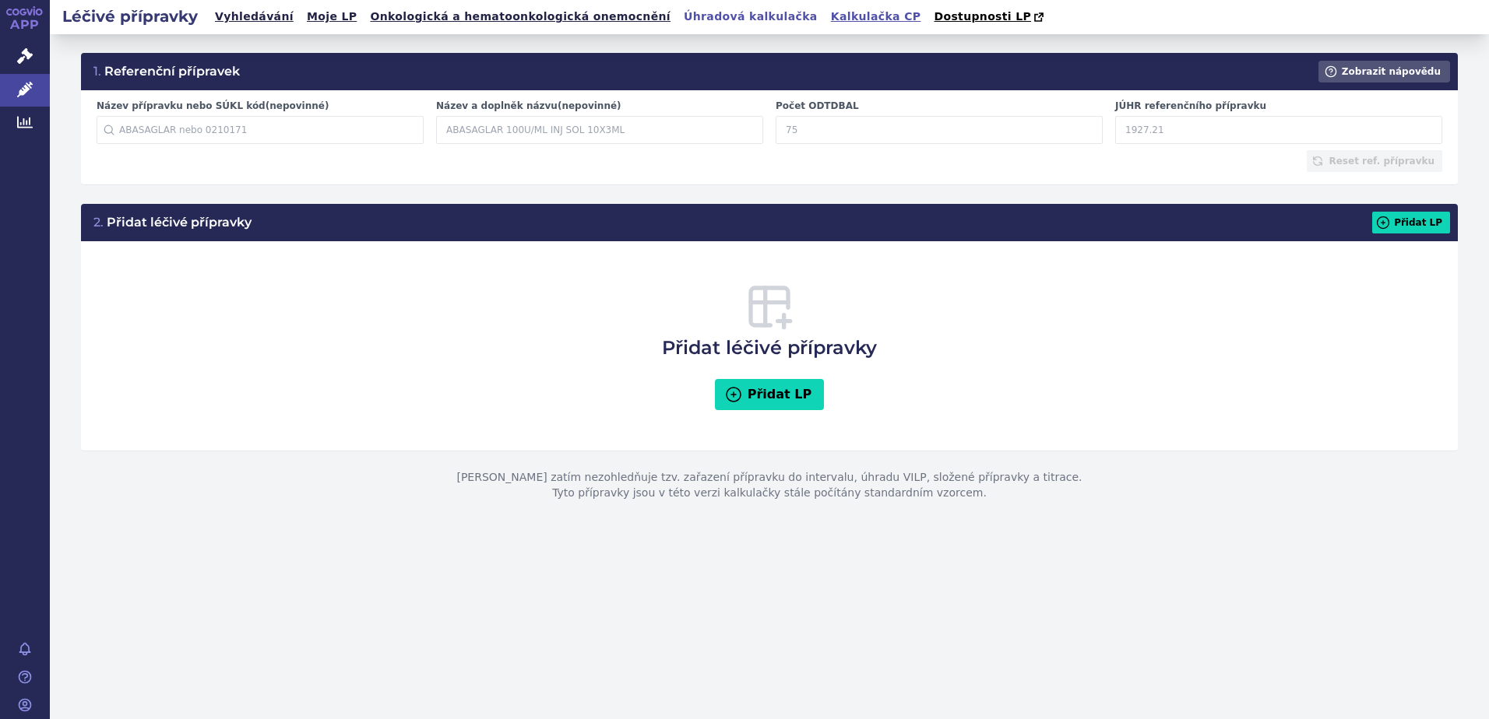
click at [826, 16] on link "Kalkulačka CP" at bounding box center [876, 16] width 100 height 21
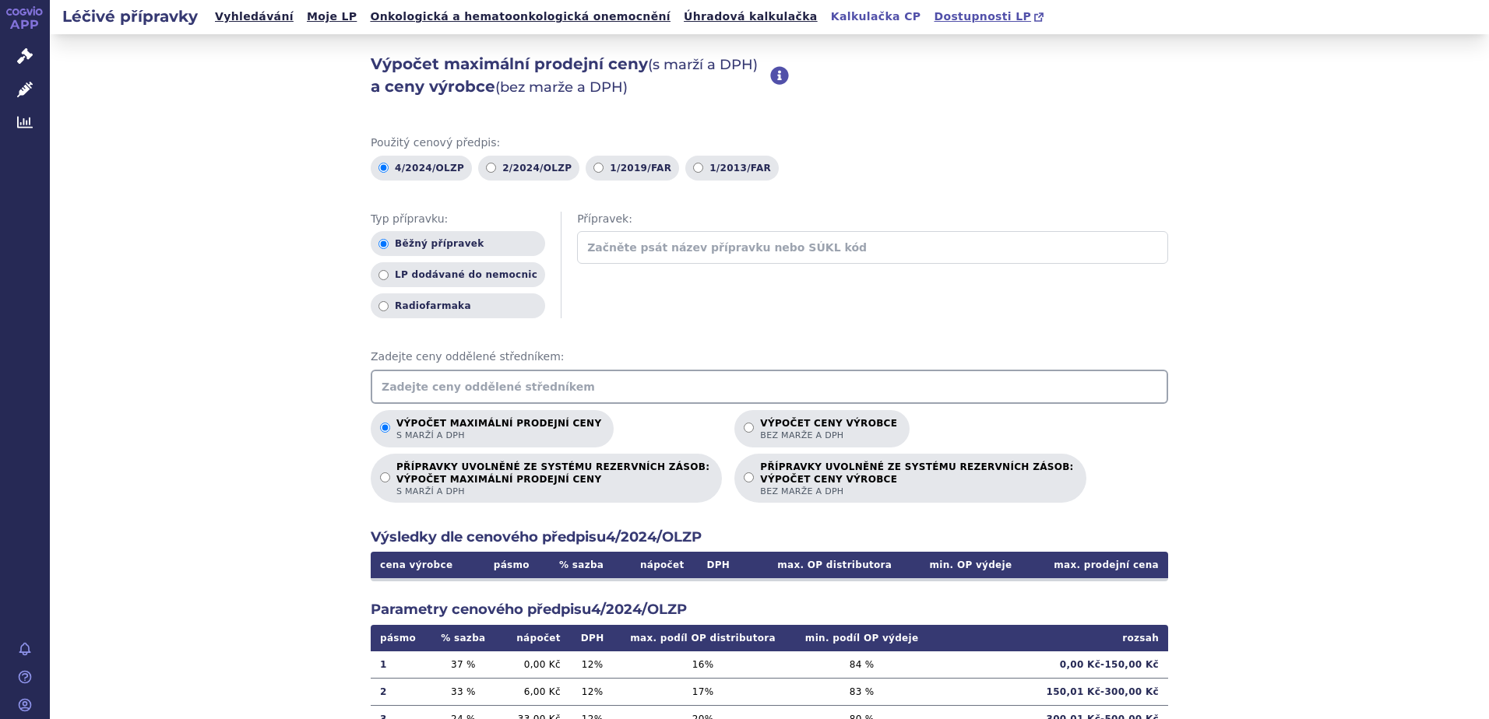
click at [934, 19] on span "Dostupnosti LP" at bounding box center [982, 16] width 97 height 12
click at [13, 60] on link "Správní řízení" at bounding box center [25, 56] width 50 height 33
